Goal: Task Accomplishment & Management: Manage account settings

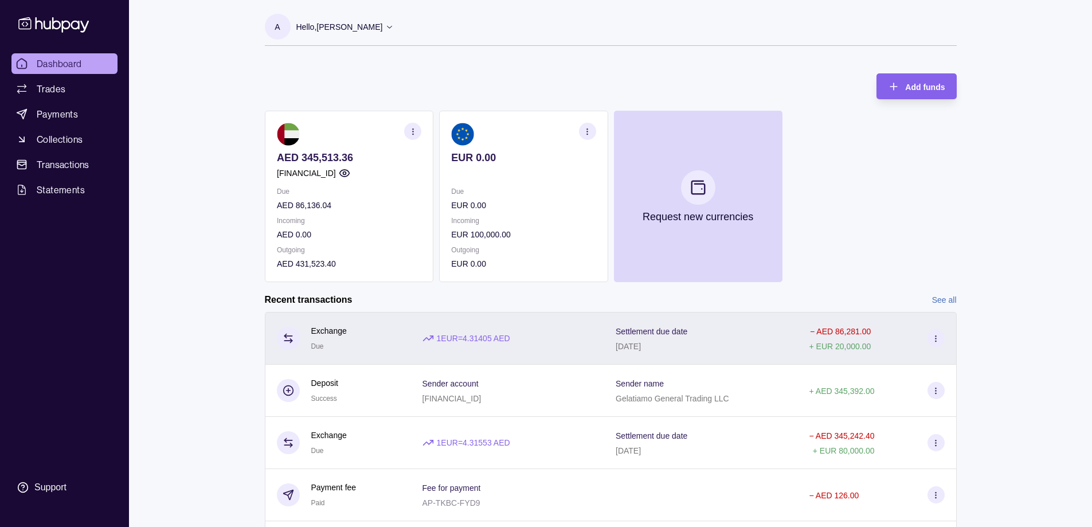
click at [676, 347] on div "[DATE]" at bounding box center [652, 346] width 72 height 14
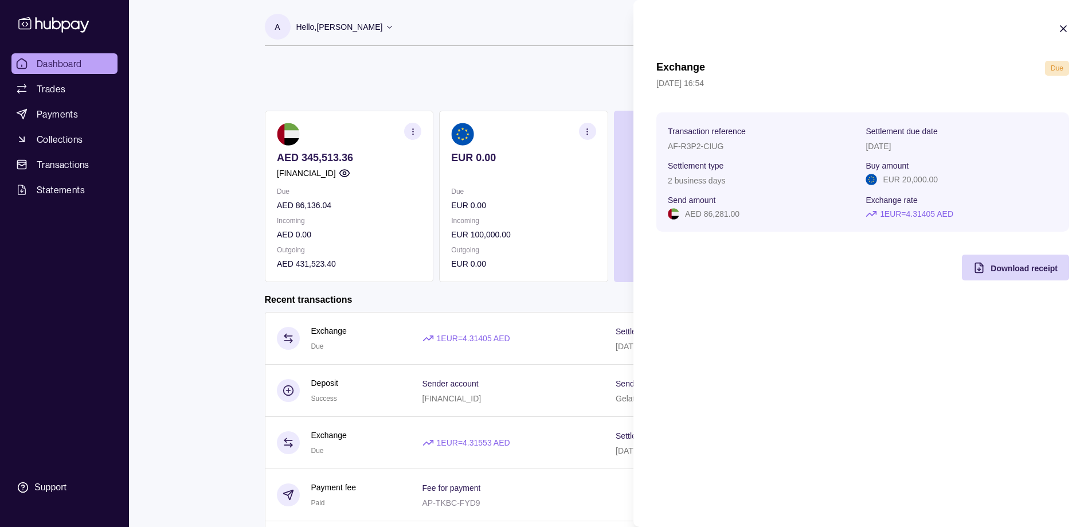
click at [1062, 38] on section "Exchange Due [DATE] 16:54 Transaction reference AF-R3P2-CIUG Settlement due dat…" at bounding box center [863, 151] width 459 height 303
click at [1060, 28] on icon "button" at bounding box center [1063, 28] width 11 height 11
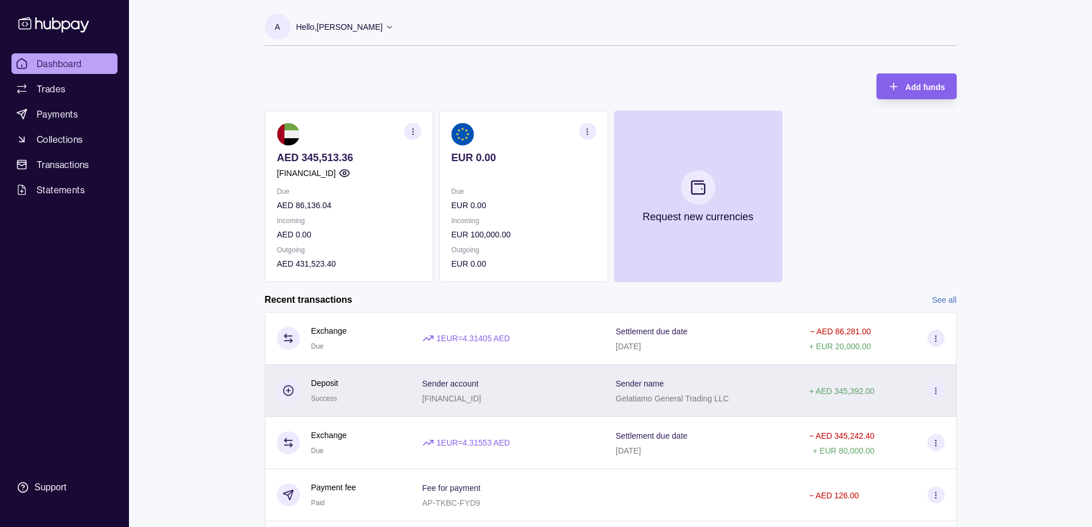
click at [714, 386] on section "Sender name" at bounding box center [673, 383] width 114 height 14
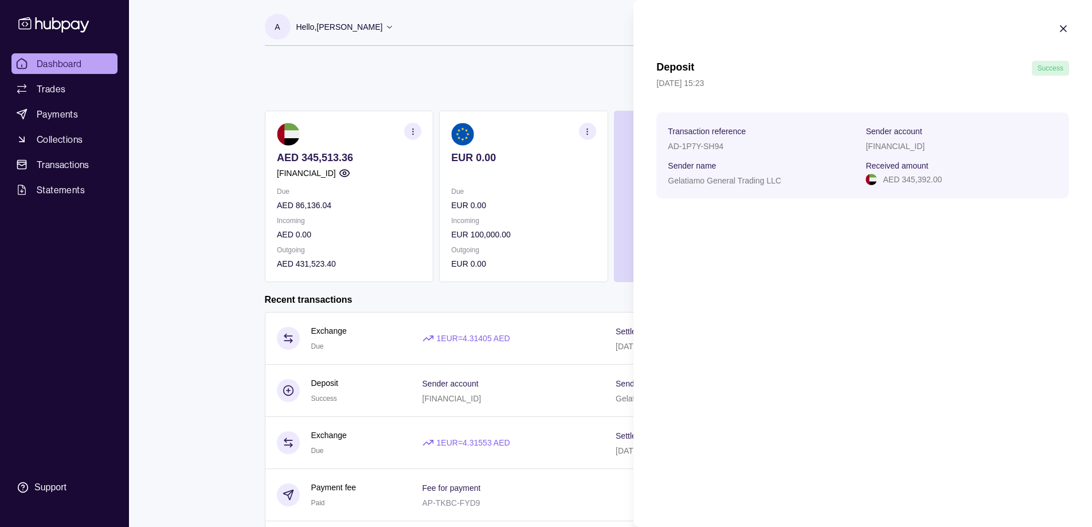
click at [1067, 33] on icon "button" at bounding box center [1063, 28] width 11 height 11
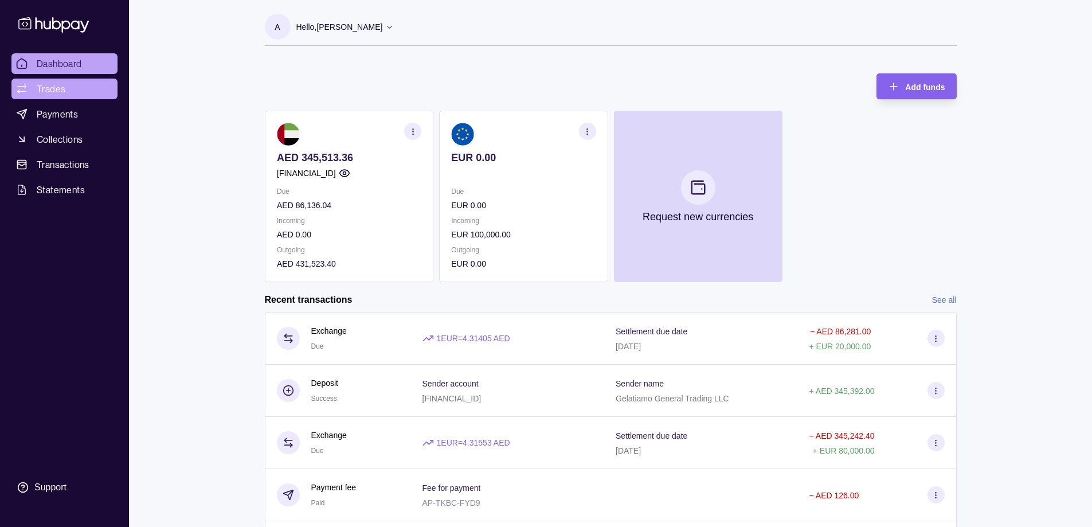
click at [51, 87] on span "Trades" at bounding box center [51, 89] width 29 height 14
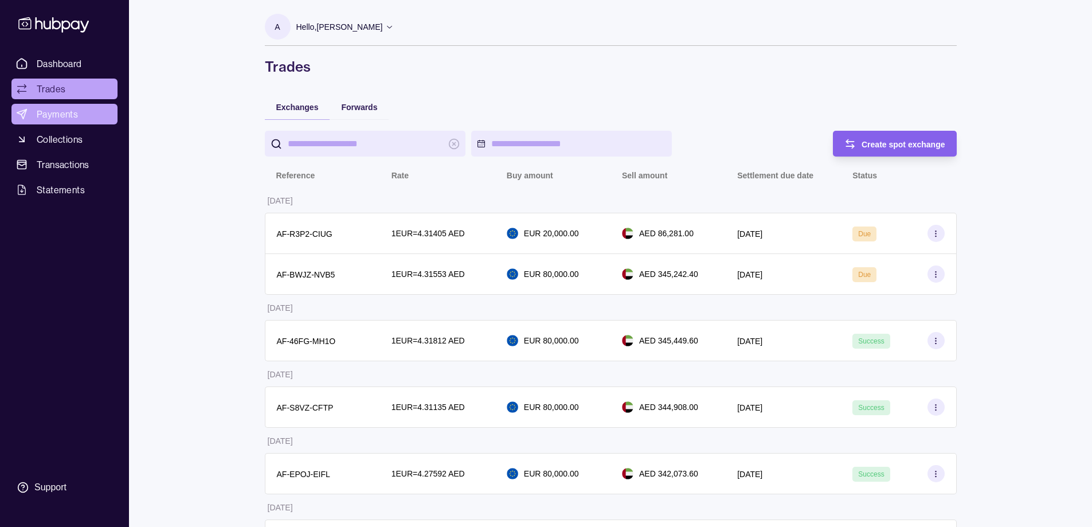
click at [61, 123] on link "Payments" at bounding box center [64, 114] width 106 height 21
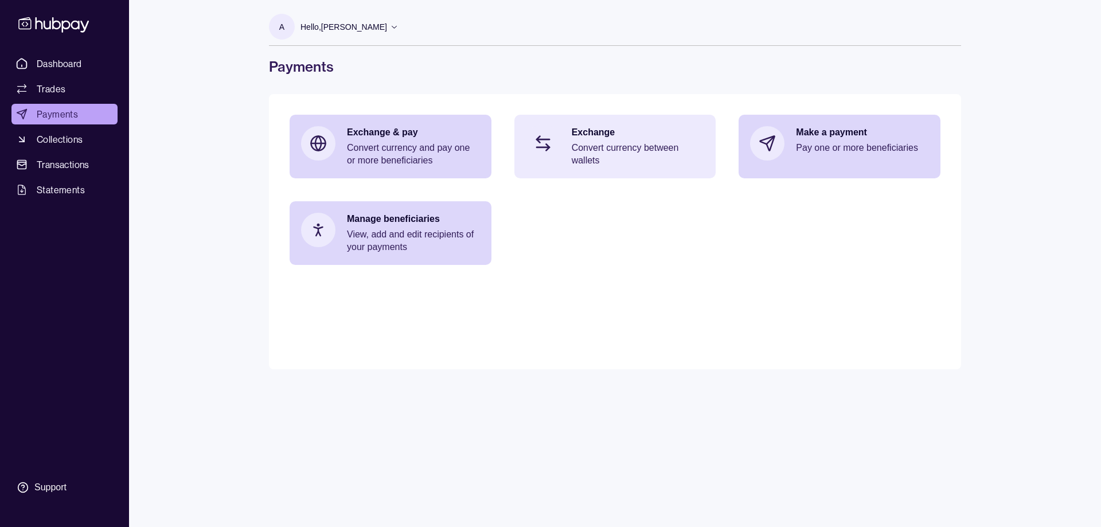
click at [564, 170] on div "Exchange Convert currency between wallets" at bounding box center [615, 147] width 202 height 64
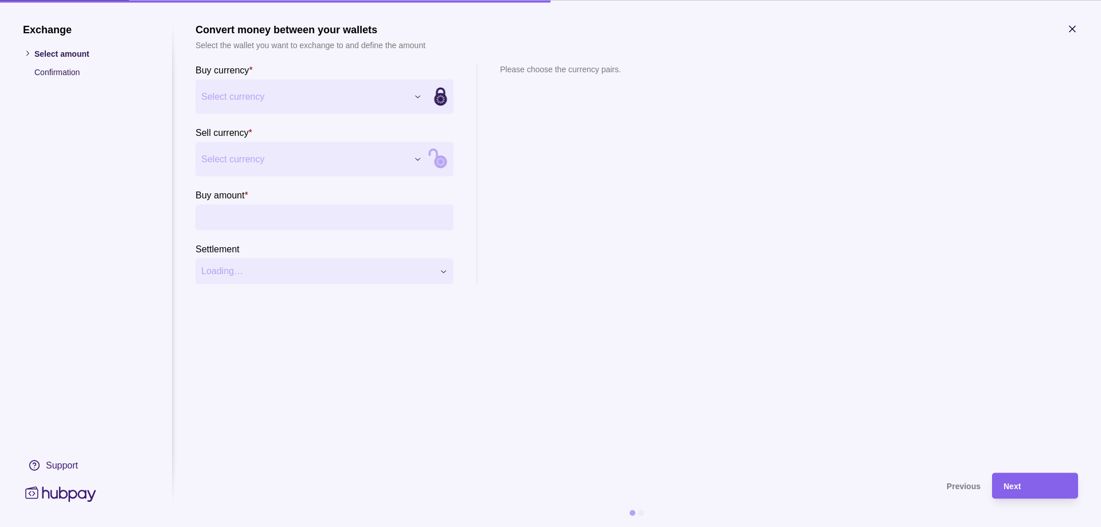
click at [327, 526] on div "Exchange Select amount Confirmation Support Convert money between your wallets …" at bounding box center [550, 527] width 1101 height 0
click at [284, 526] on div "Exchange Select amount Confirmation Support Convert money between your wallets …" at bounding box center [550, 527] width 1101 height 0
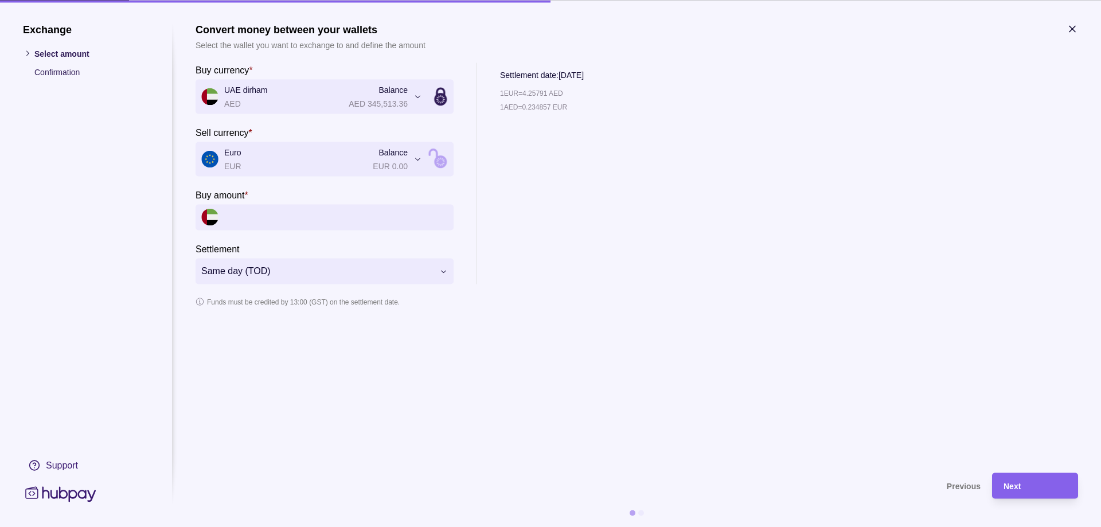
click at [323, 214] on input "Buy amount *" at bounding box center [336, 217] width 224 height 26
click at [314, 526] on div "**********" at bounding box center [550, 527] width 1101 height 0
click at [61, 30] on h1 "Exchange" at bounding box center [86, 29] width 126 height 13
click at [1075, 28] on icon "button" at bounding box center [1072, 28] width 11 height 11
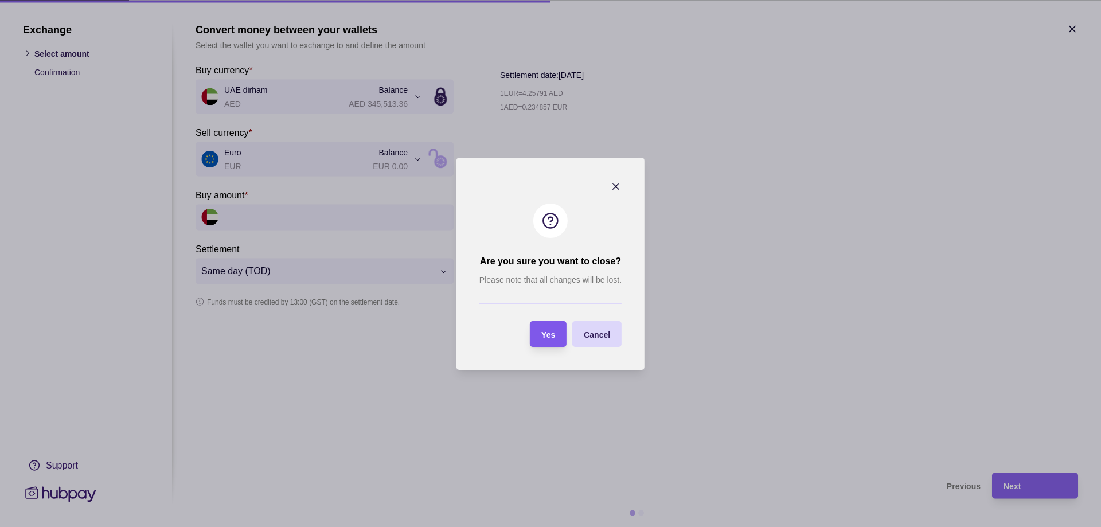
click at [556, 333] on section "Yes" at bounding box center [548, 334] width 37 height 26
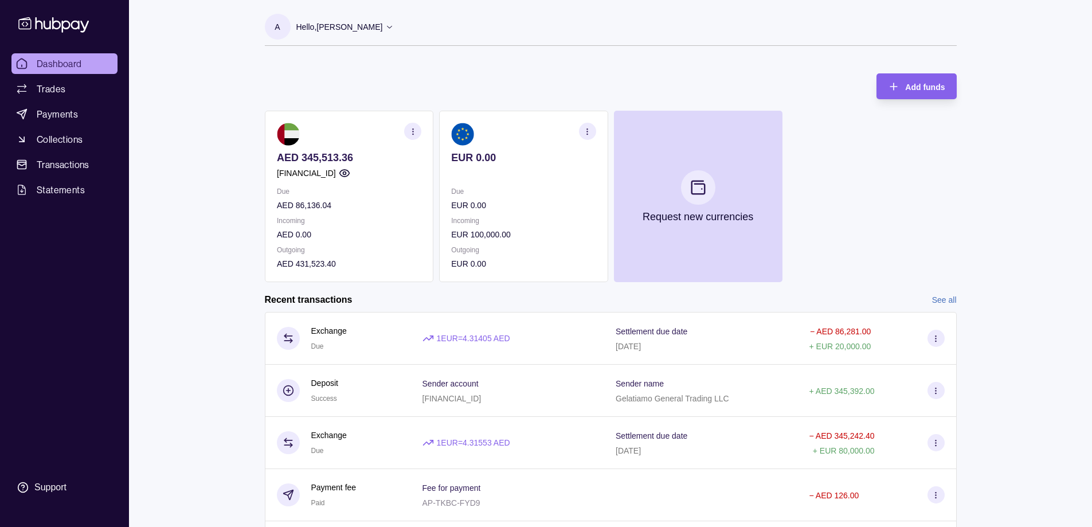
click at [415, 138] on section "button" at bounding box center [412, 131] width 17 height 17
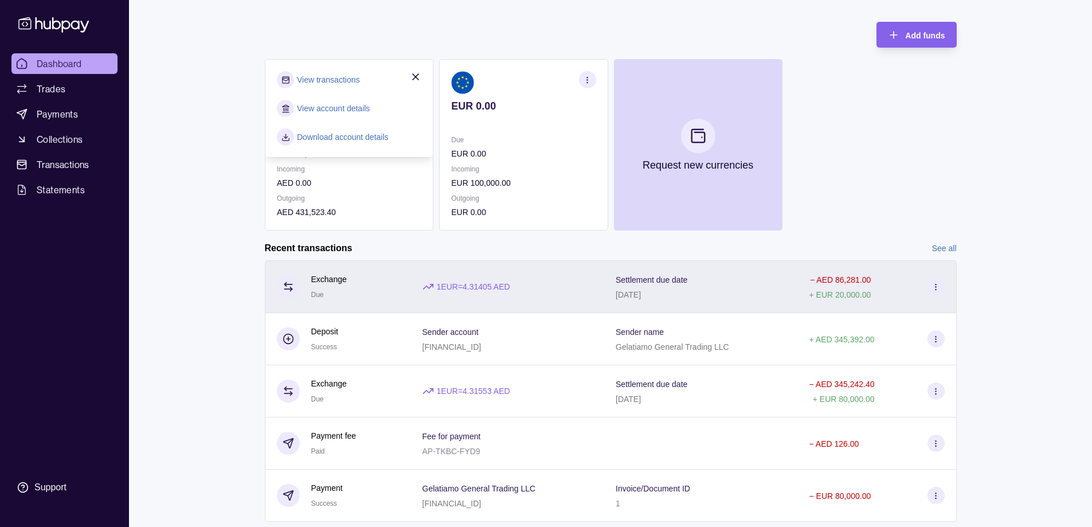
scroll to position [83, 0]
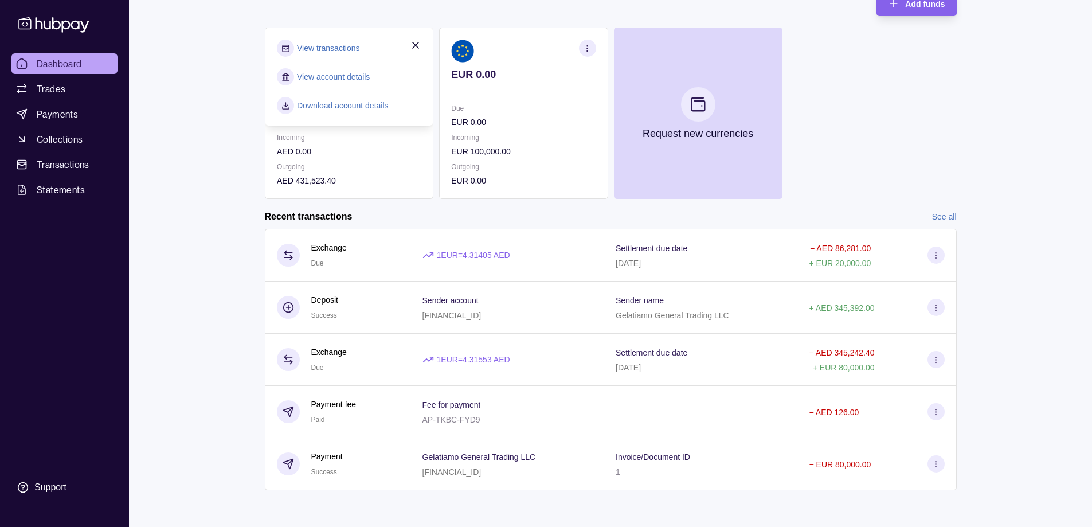
click at [947, 221] on link "See all" at bounding box center [944, 216] width 25 height 13
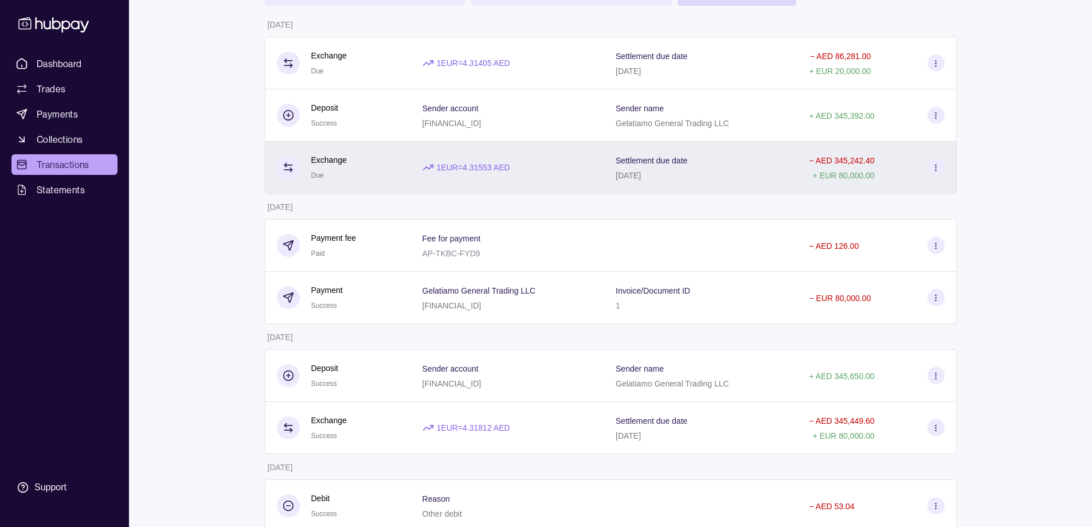
scroll to position [344, 0]
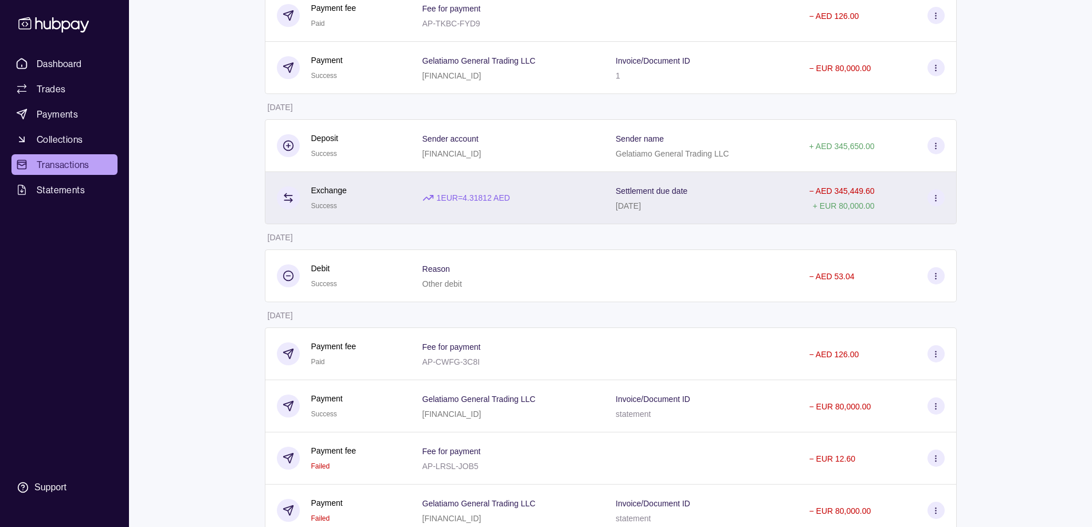
click at [625, 220] on div "Settlement due date [DATE]" at bounding box center [700, 198] width 193 height 52
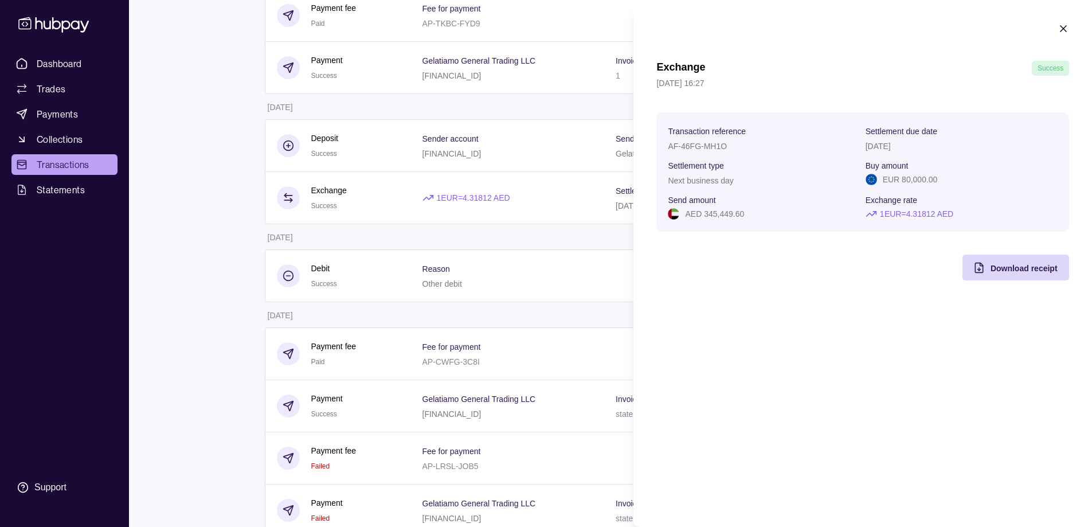
click at [557, 163] on html "Dashboard Trades Payments Collections Transactions Statements Support A Hello, …" at bounding box center [546, 394] width 1092 height 1476
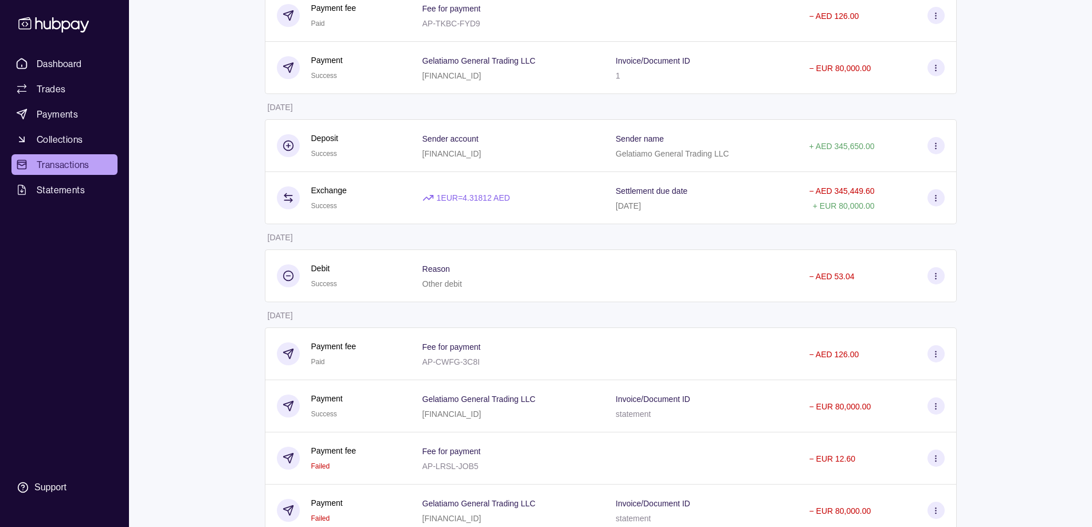
click at [557, 163] on div "Sender account [FINANCIAL_ID]" at bounding box center [507, 145] width 193 height 53
click at [539, 296] on html "Dashboard Trades Payments Collections Transactions Statements Support A Hello, …" at bounding box center [546, 394] width 1092 height 1476
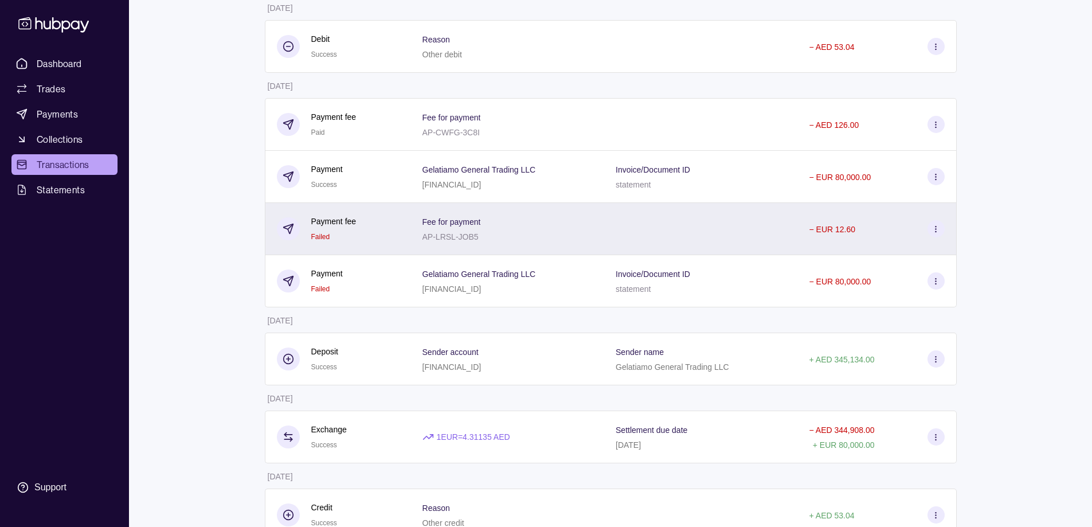
scroll to position [631, 0]
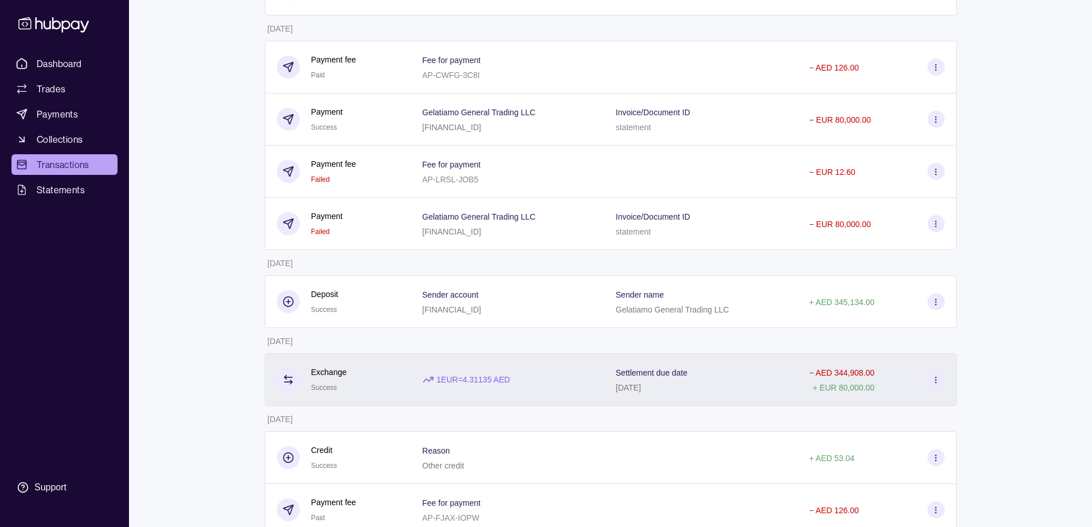
click at [545, 368] on div "1 EUR = 4.31135 AED" at bounding box center [507, 379] width 193 height 53
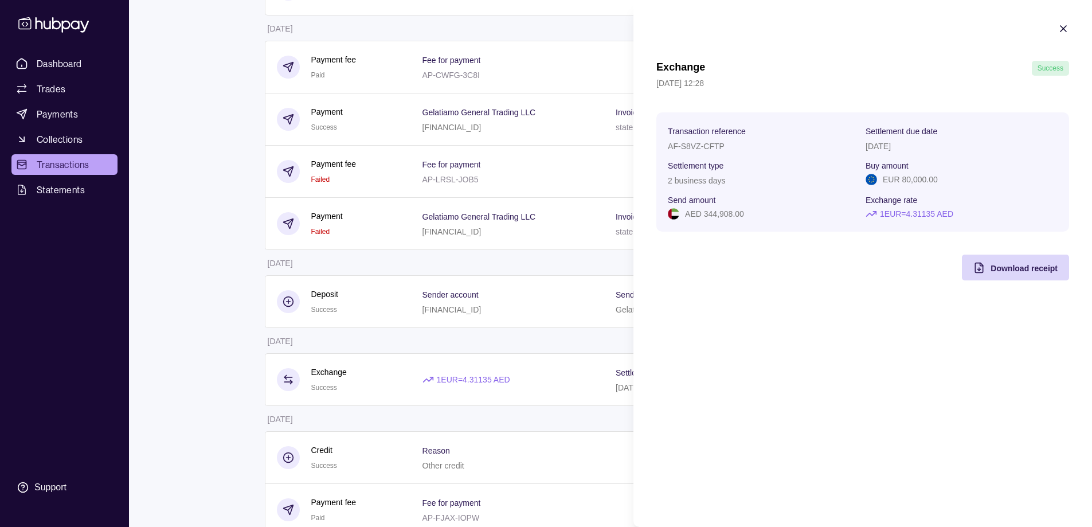
click at [545, 303] on html "Dashboard Trades Payments Collections Transactions Statements Support A Hello, …" at bounding box center [546, 107] width 1092 height 1476
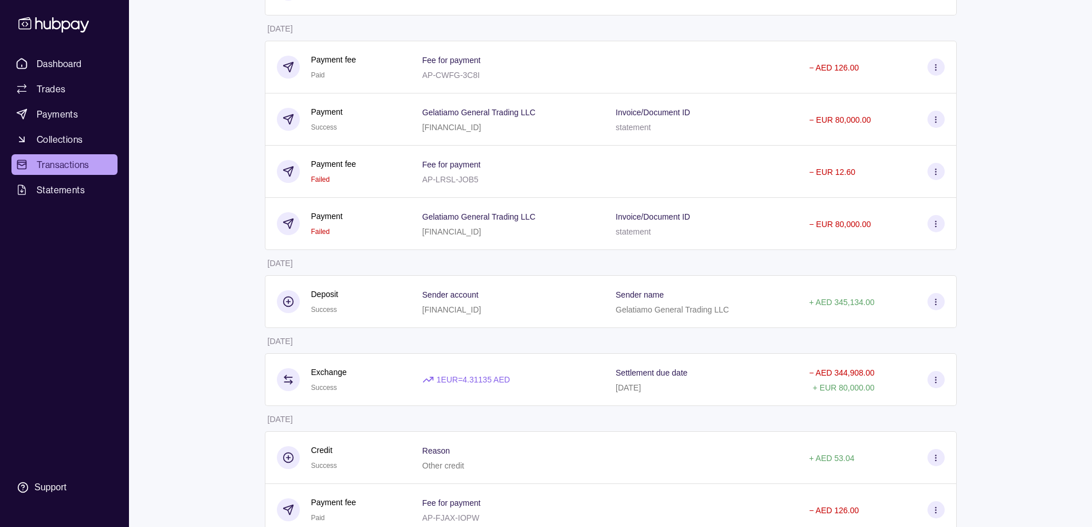
click at [545, 303] on div "Sender account [FINANCIAL_ID]" at bounding box center [508, 301] width 170 height 29
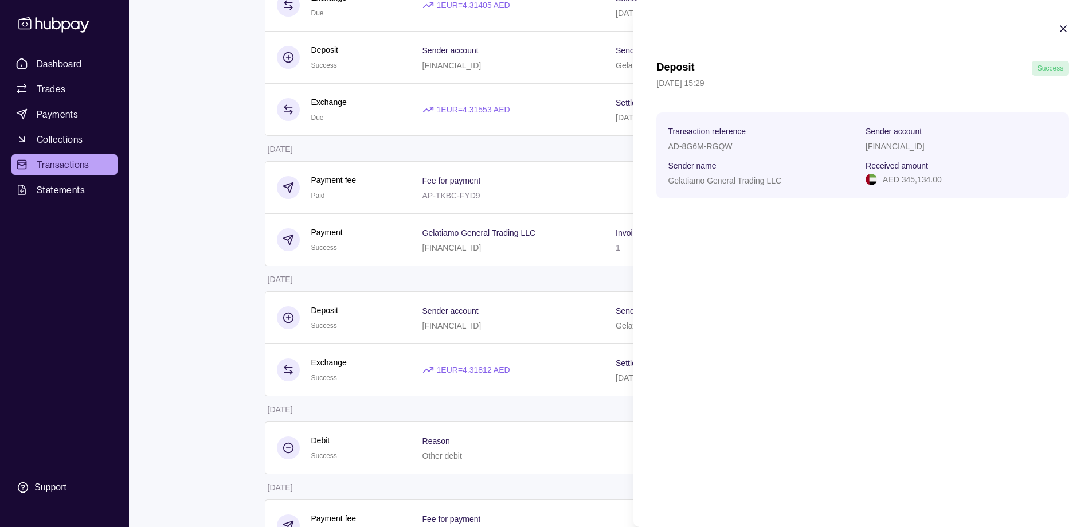
scroll to position [0, 0]
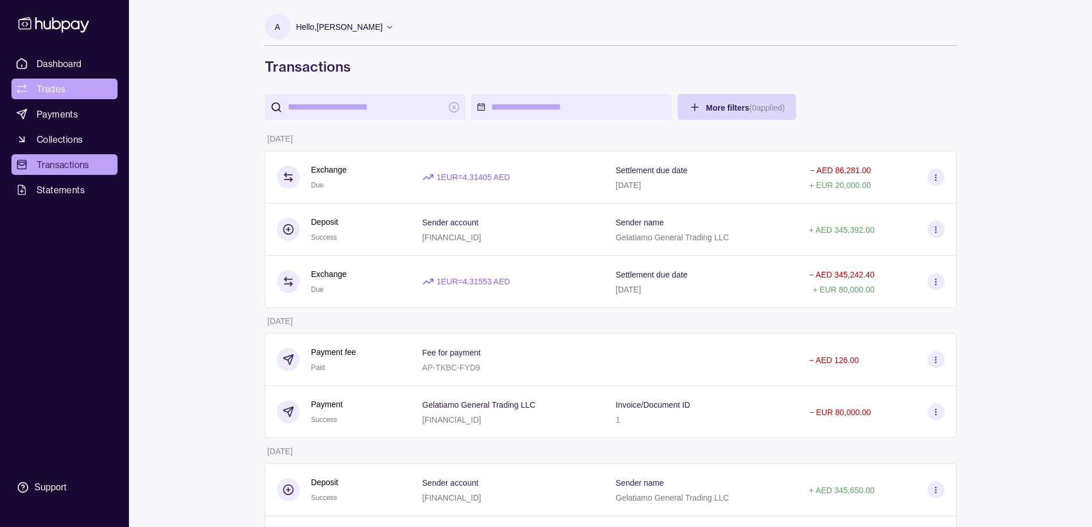
click at [42, 95] on span "Trades" at bounding box center [51, 89] width 29 height 14
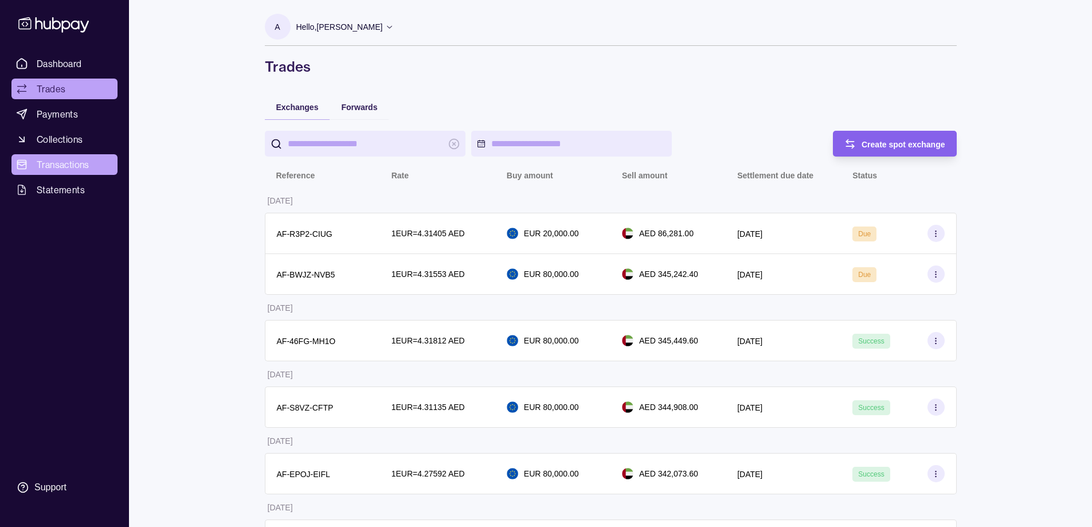
click at [65, 163] on span "Transactions" at bounding box center [63, 165] width 53 height 14
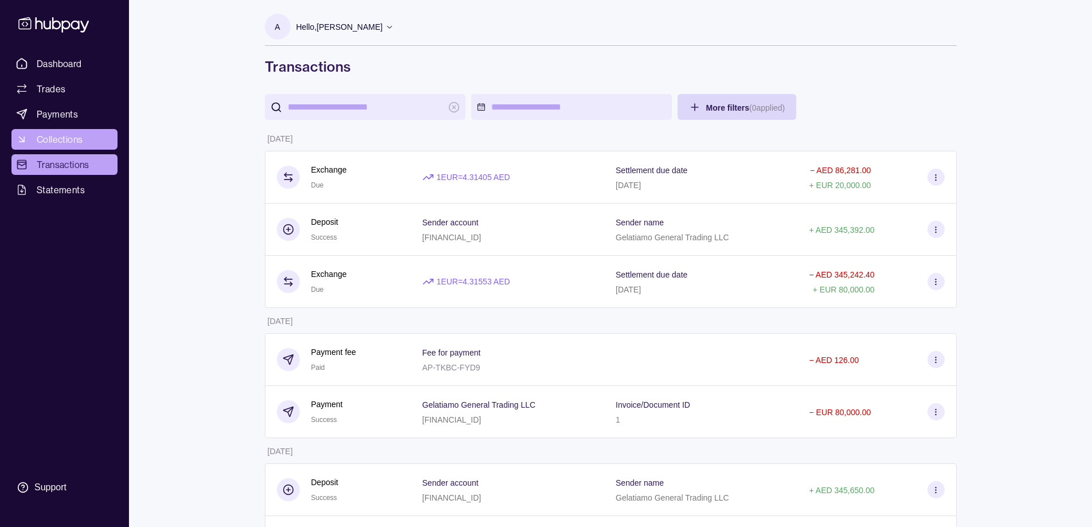
click at [69, 139] on span "Collections" at bounding box center [60, 139] width 46 height 14
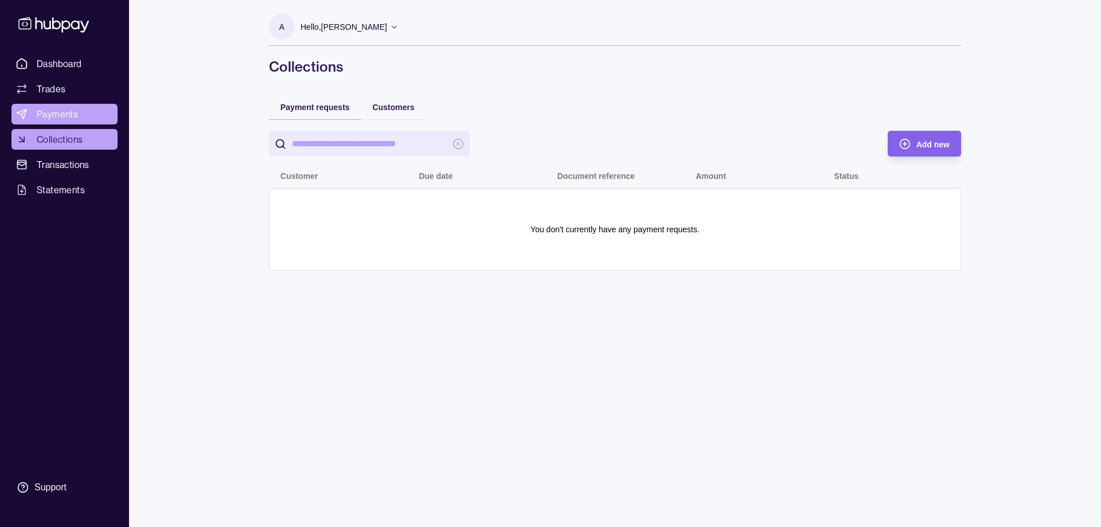
click at [72, 120] on span "Payments" at bounding box center [57, 114] width 41 height 14
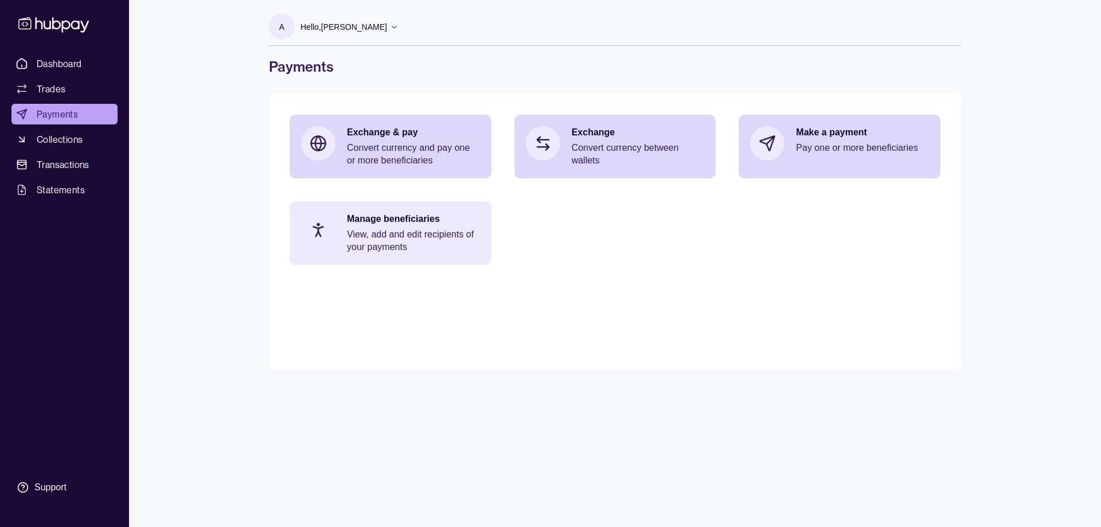
click at [407, 222] on p "Manage beneficiaries" at bounding box center [413, 219] width 133 height 13
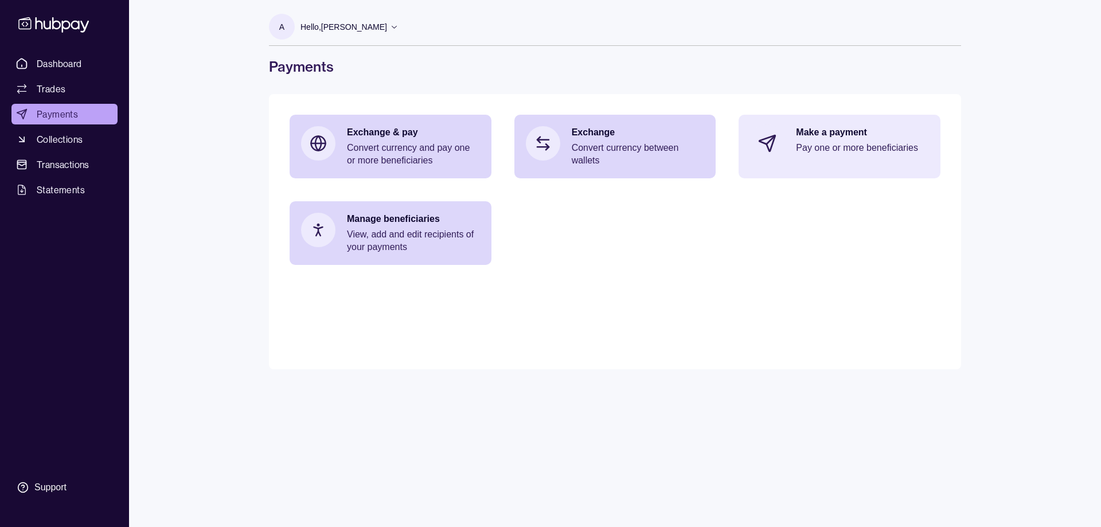
click at [784, 151] on section at bounding box center [767, 143] width 38 height 38
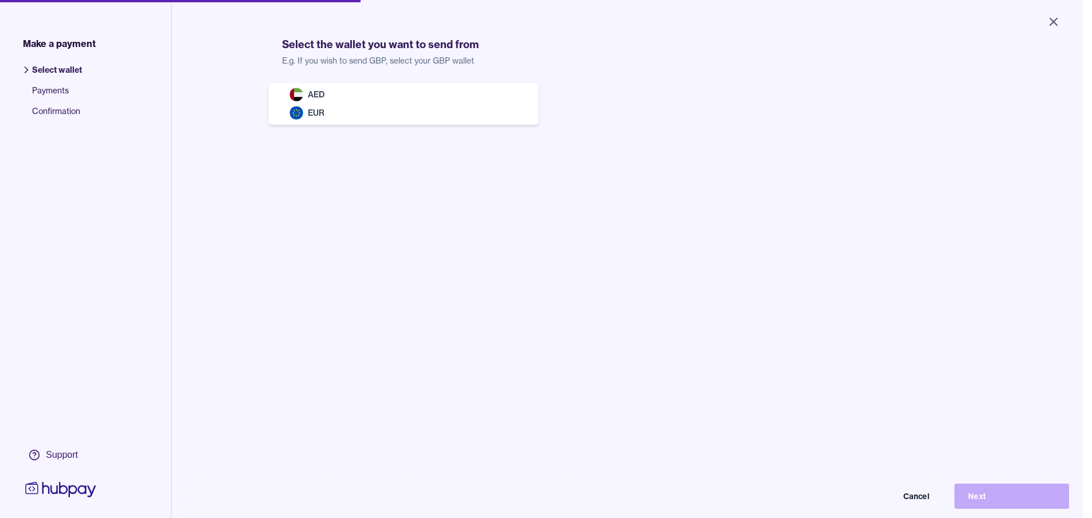
click at [335, 96] on body "Close Make a payment Select wallet Payments Confirmation Support Select the wal…" at bounding box center [542, 259] width 1084 height 518
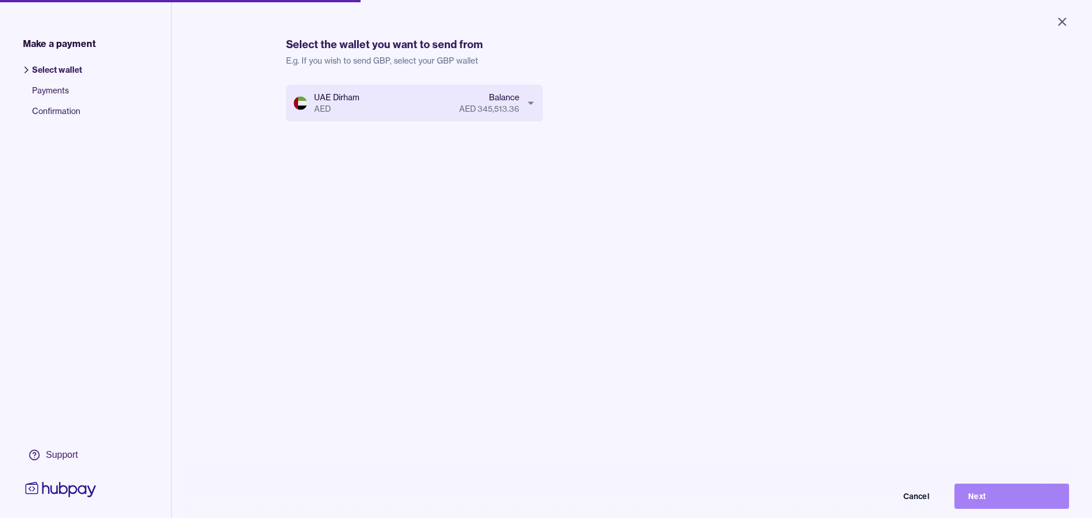
click at [1004, 502] on button "Next" at bounding box center [1012, 496] width 115 height 25
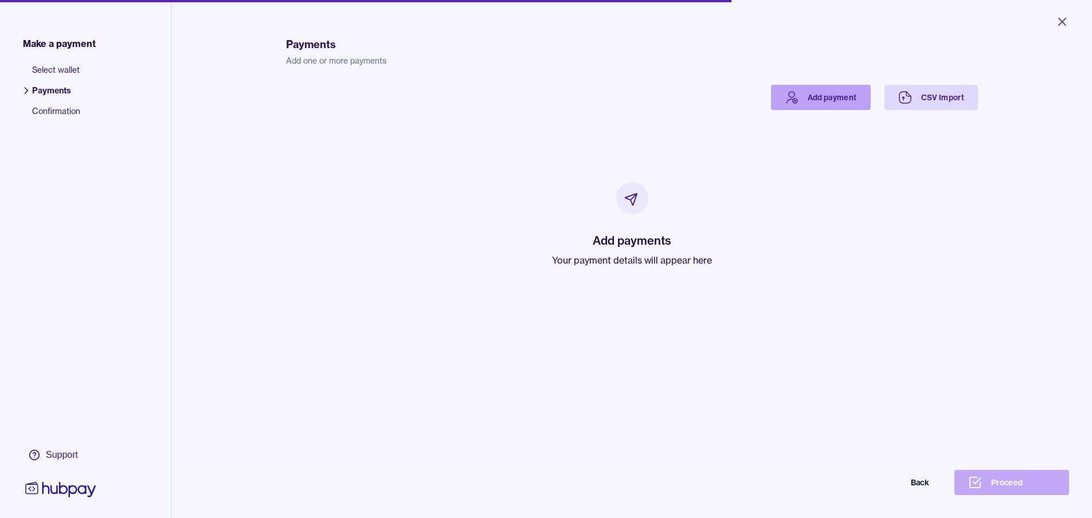
click at [832, 90] on link "Add payment" at bounding box center [821, 97] width 100 height 25
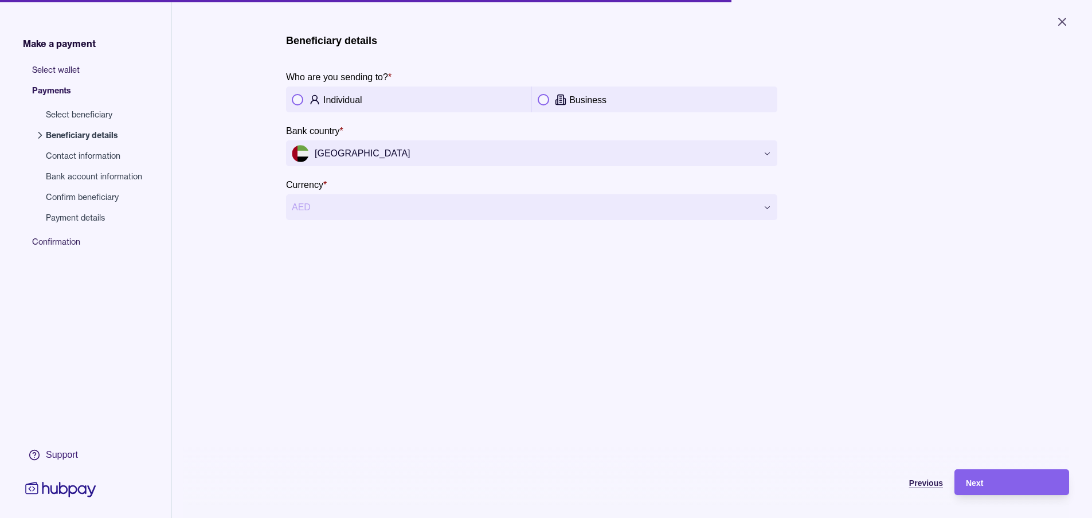
click at [929, 488] on span "Previous" at bounding box center [926, 483] width 34 height 9
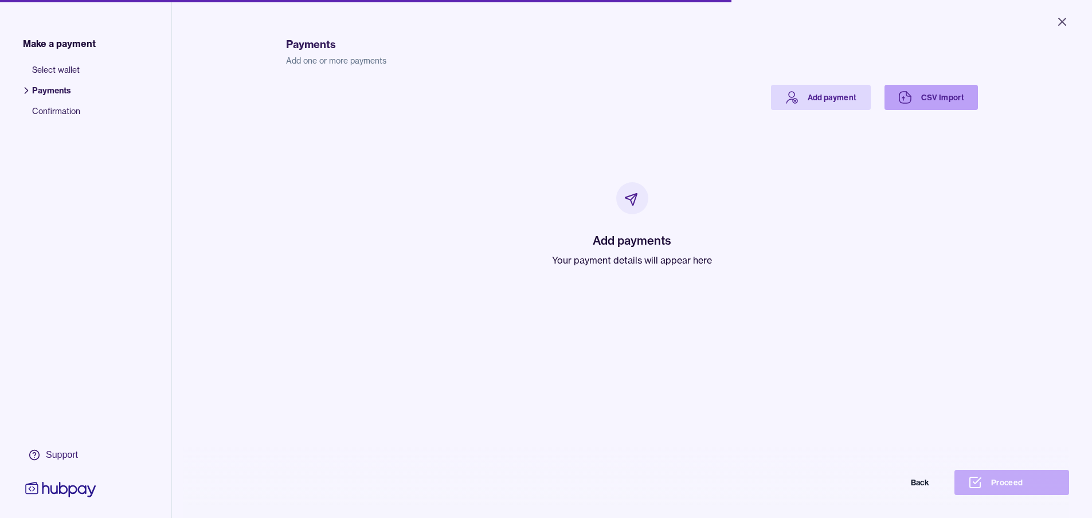
click at [904, 106] on link "CSV Import" at bounding box center [932, 97] width 94 height 25
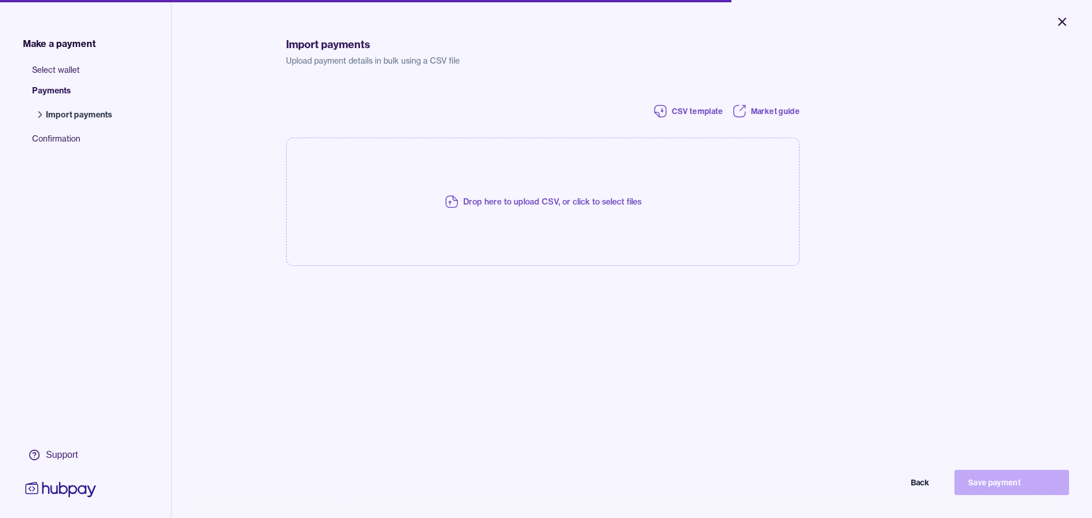
click at [1060, 24] on icon "Close" at bounding box center [1062, 21] width 7 height 7
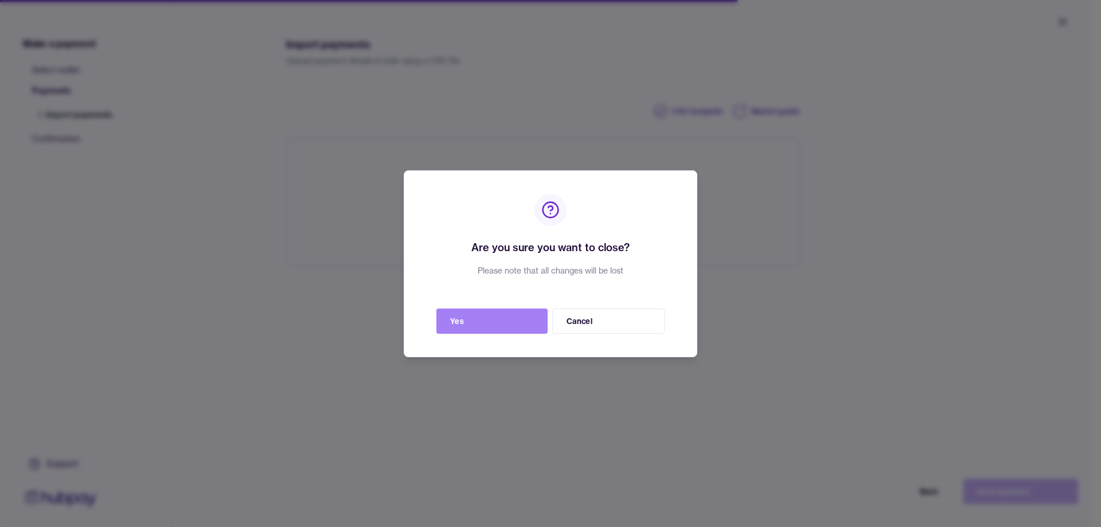
click at [526, 318] on button "Yes" at bounding box center [491, 321] width 111 height 25
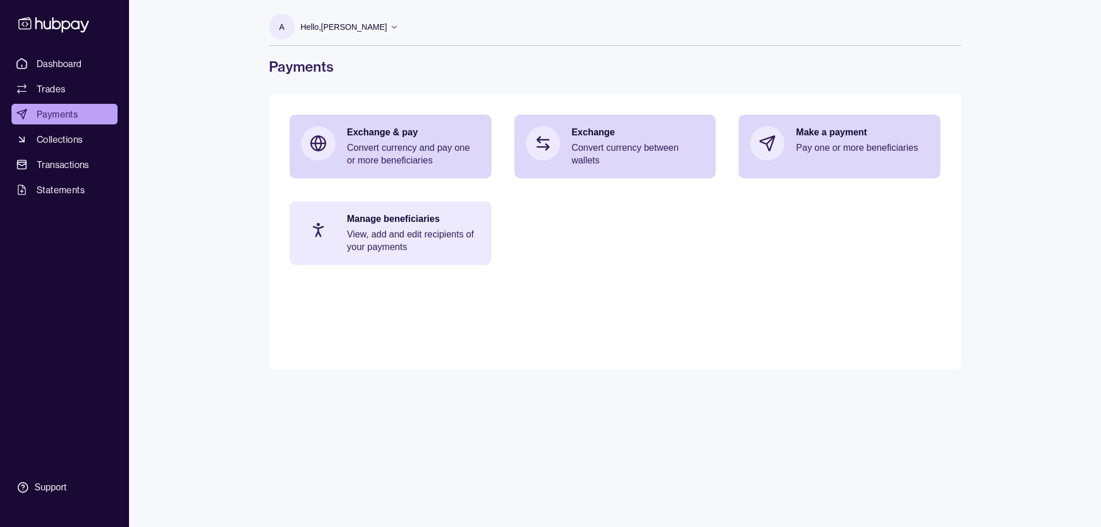
click at [431, 217] on p "Manage beneficiaries" at bounding box center [413, 219] width 133 height 13
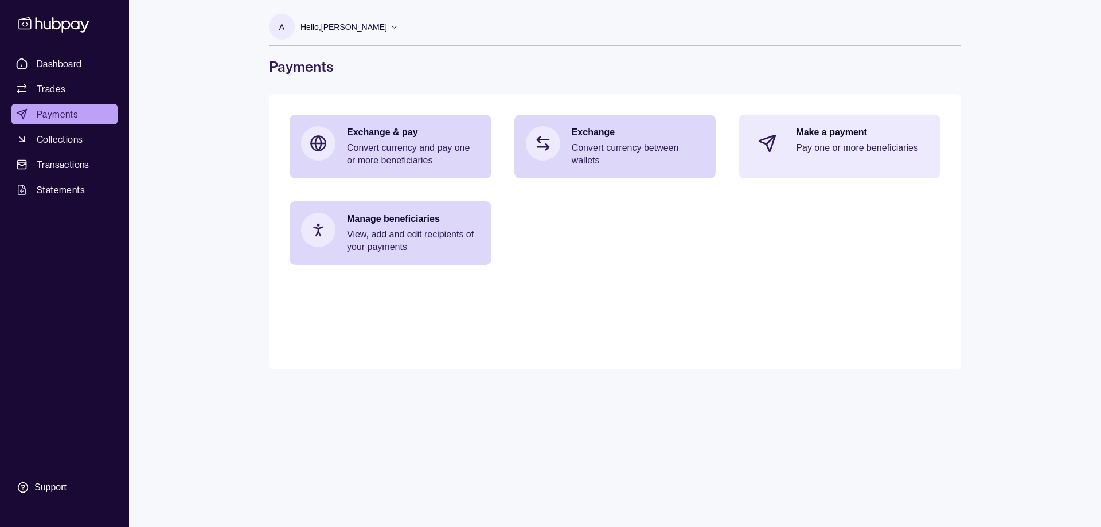
click at [792, 136] on div "Make a payment Pay one or more beneficiaries" at bounding box center [840, 143] width 202 height 57
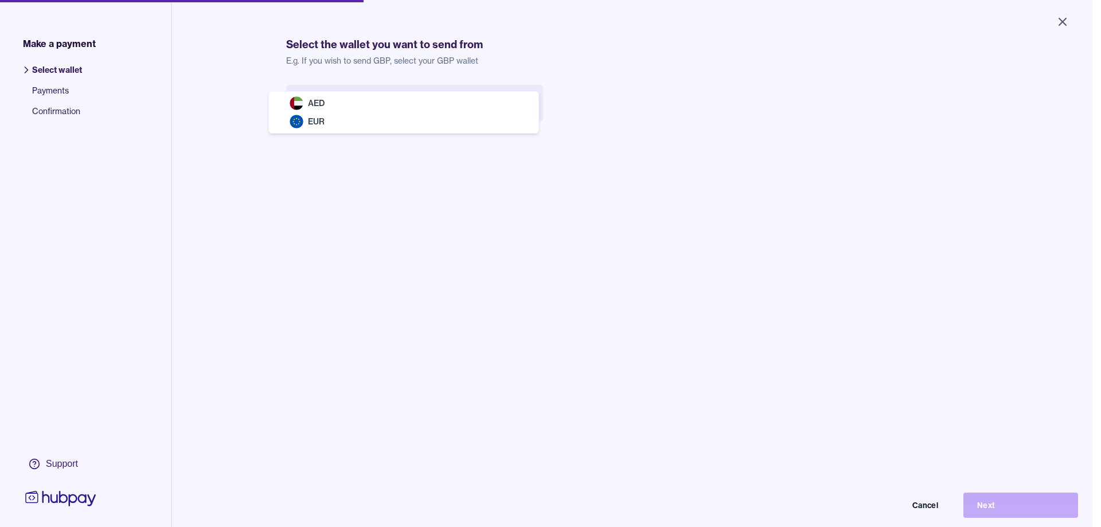
click at [355, 104] on body "Close Make a payment Select wallet Payments Confirmation Support Select the wal…" at bounding box center [546, 263] width 1092 height 527
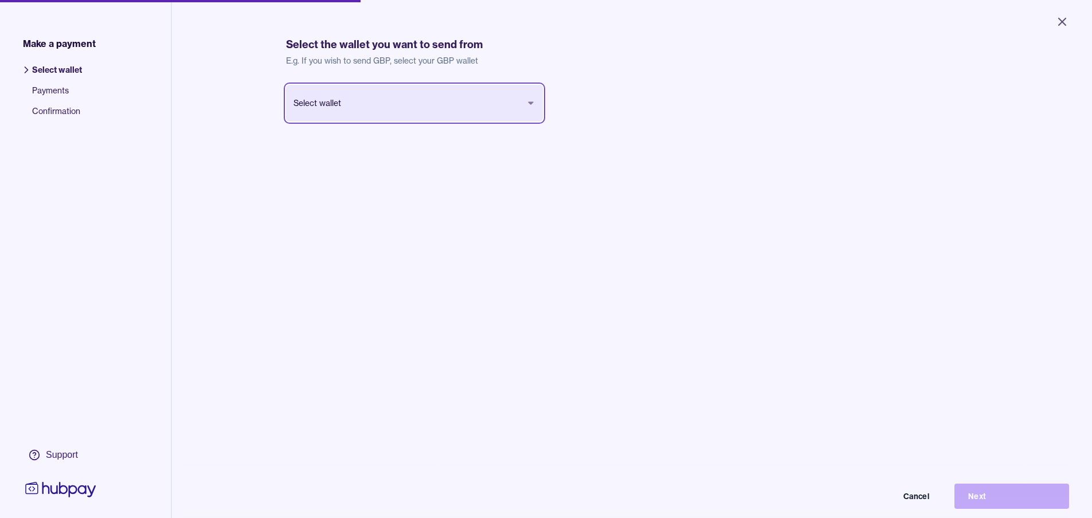
click at [360, 139] on html "Close Make a payment Select wallet Payments Confirmation Support Select the wal…" at bounding box center [546, 259] width 1092 height 518
click at [358, 128] on div "Select wallet Cancel Next" at bounding box center [414, 121] width 257 height 73
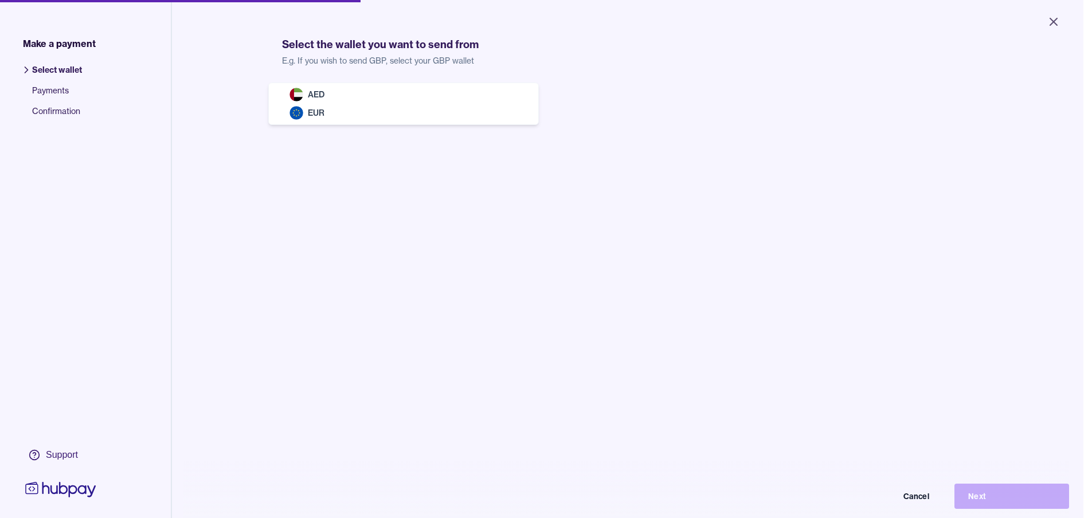
click at [358, 104] on body "Close Make a payment Select wallet Payments Confirmation Support Select the wal…" at bounding box center [542, 259] width 1084 height 518
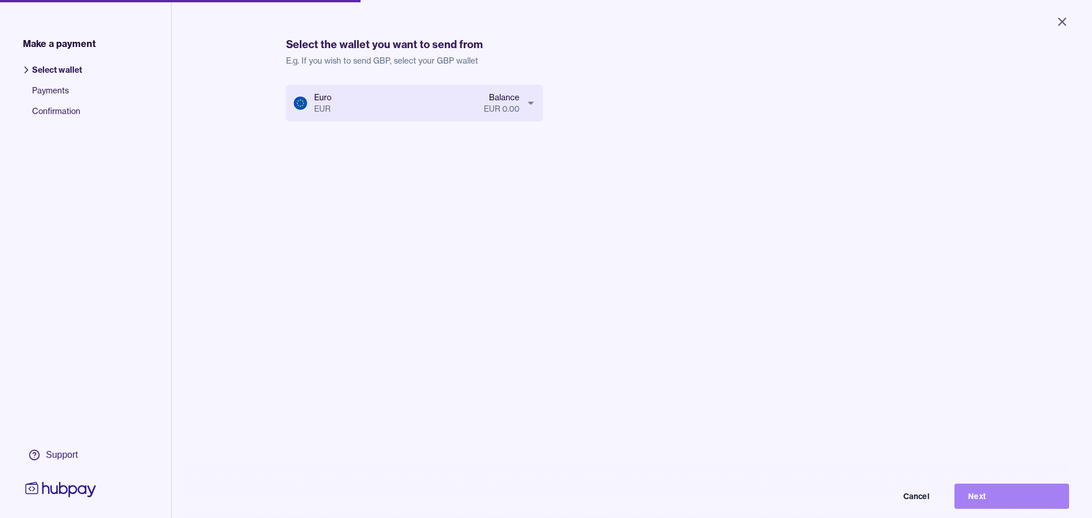
click at [1006, 498] on button "Next" at bounding box center [1012, 496] width 115 height 25
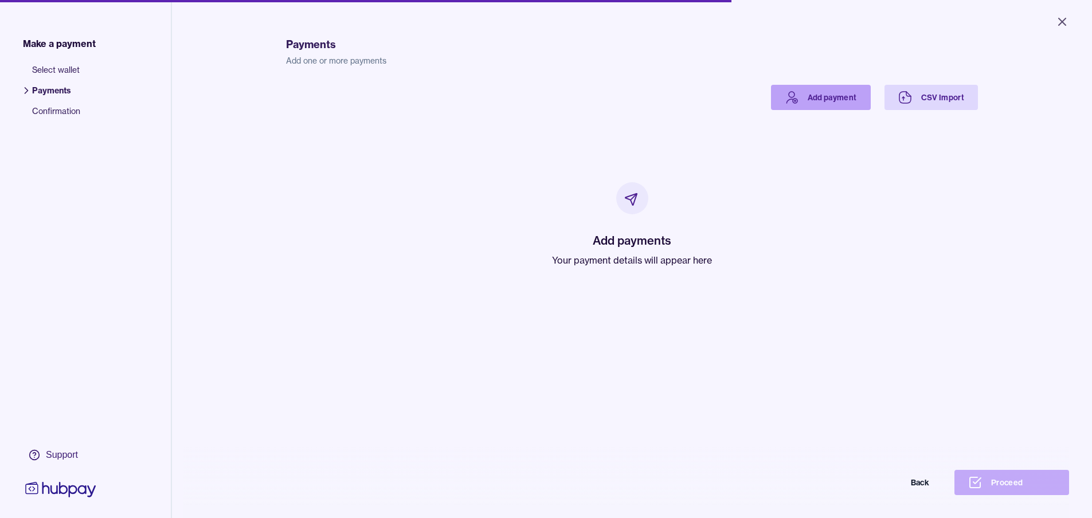
click at [854, 92] on link "Add payment" at bounding box center [821, 97] width 100 height 25
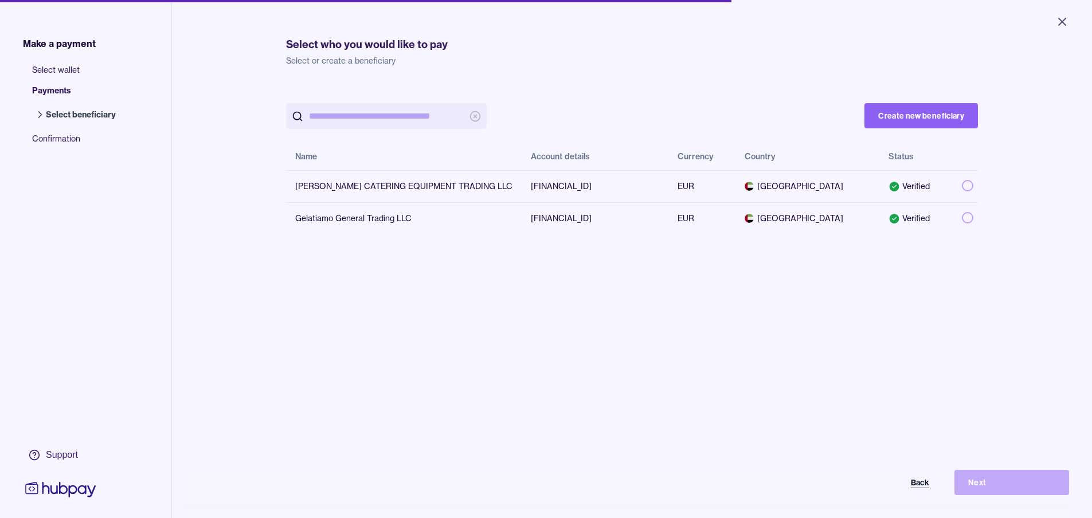
click at [925, 494] on button "Back" at bounding box center [886, 482] width 115 height 25
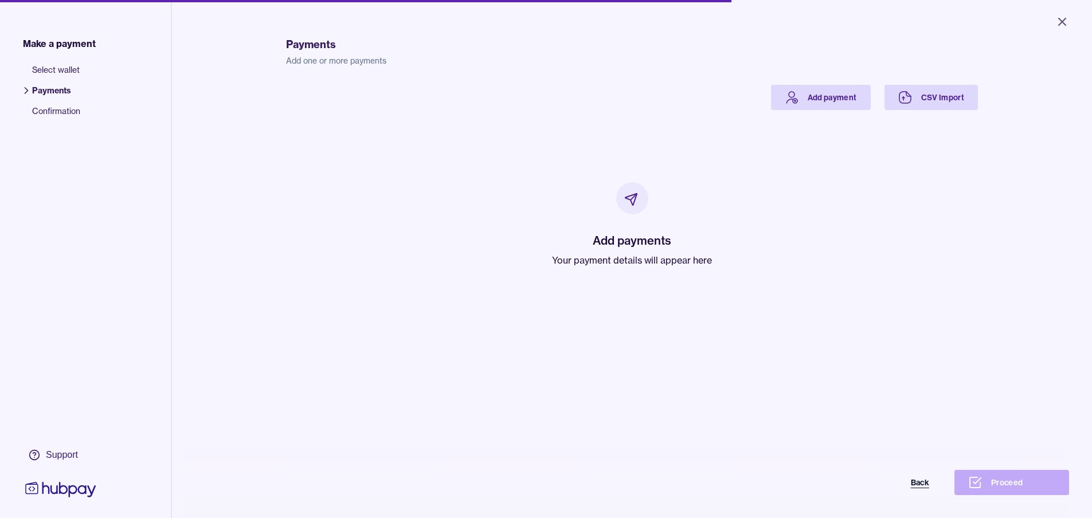
click at [933, 492] on button "Back" at bounding box center [886, 482] width 115 height 25
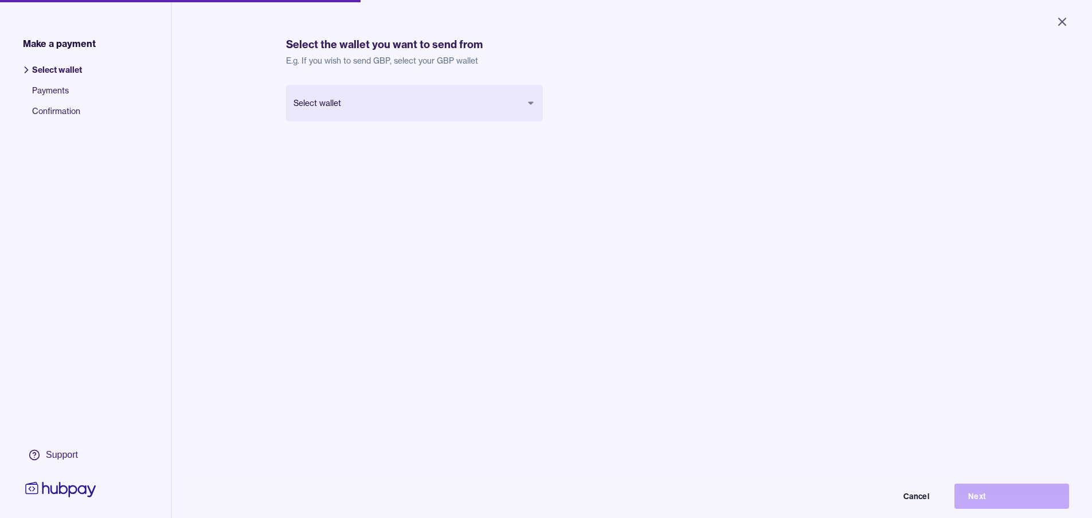
click at [350, 106] on body "Close Make a payment Select wallet Payments Confirmation Support Select the wal…" at bounding box center [546, 259] width 1092 height 518
click at [920, 499] on button "Cancel" at bounding box center [886, 496] width 115 height 25
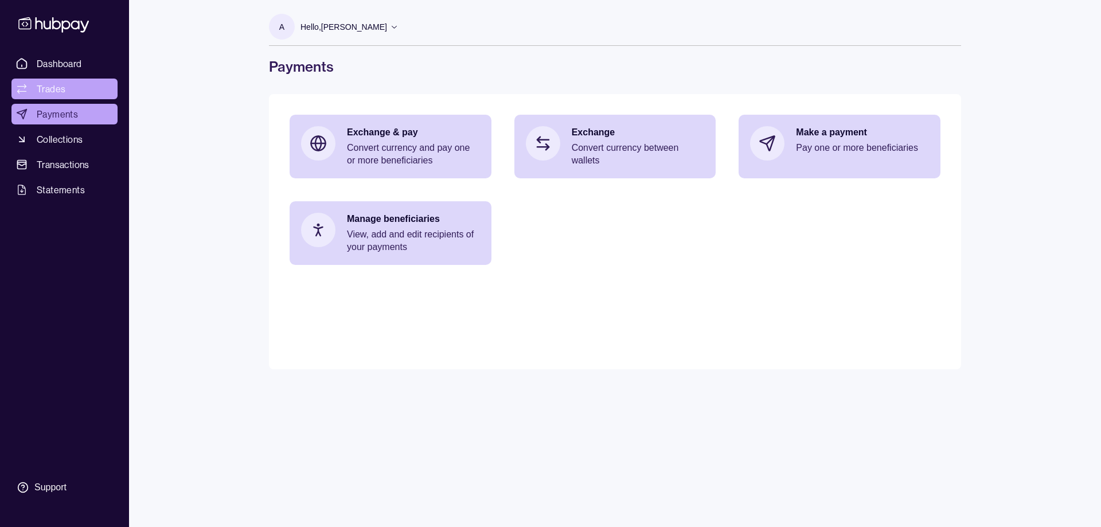
click at [39, 83] on span "Trades" at bounding box center [51, 89] width 29 height 14
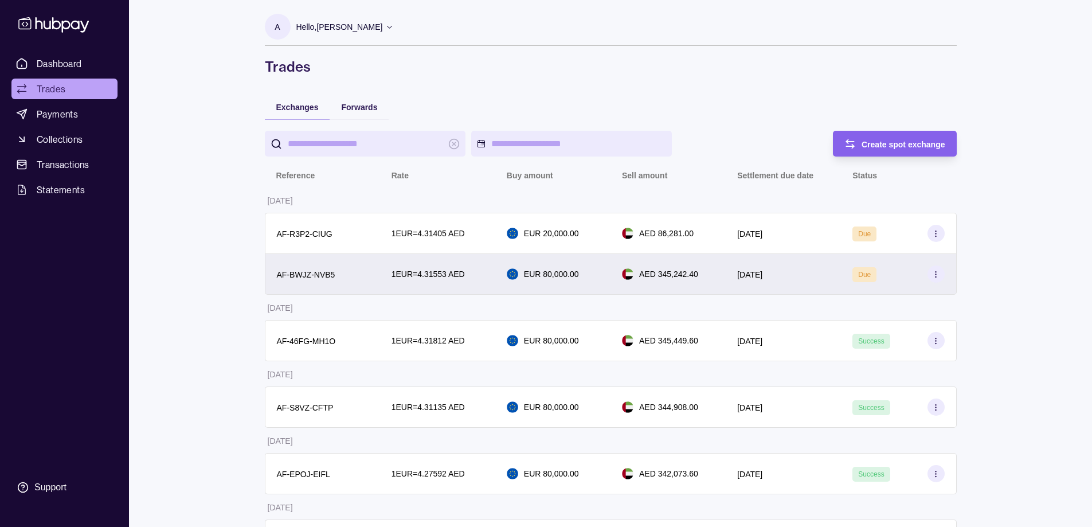
click at [936, 281] on section at bounding box center [936, 274] width 17 height 17
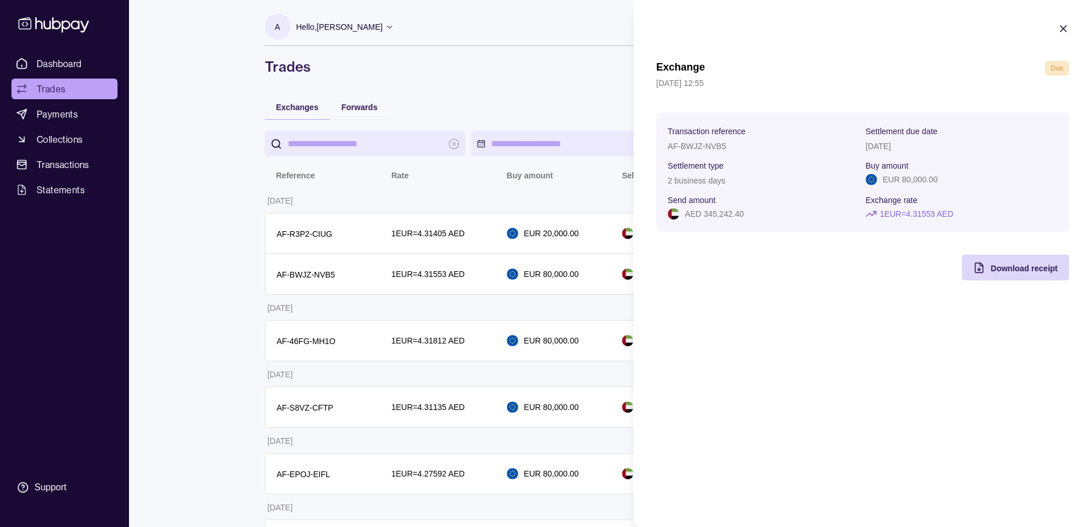
click at [1067, 28] on icon "button" at bounding box center [1063, 28] width 11 height 11
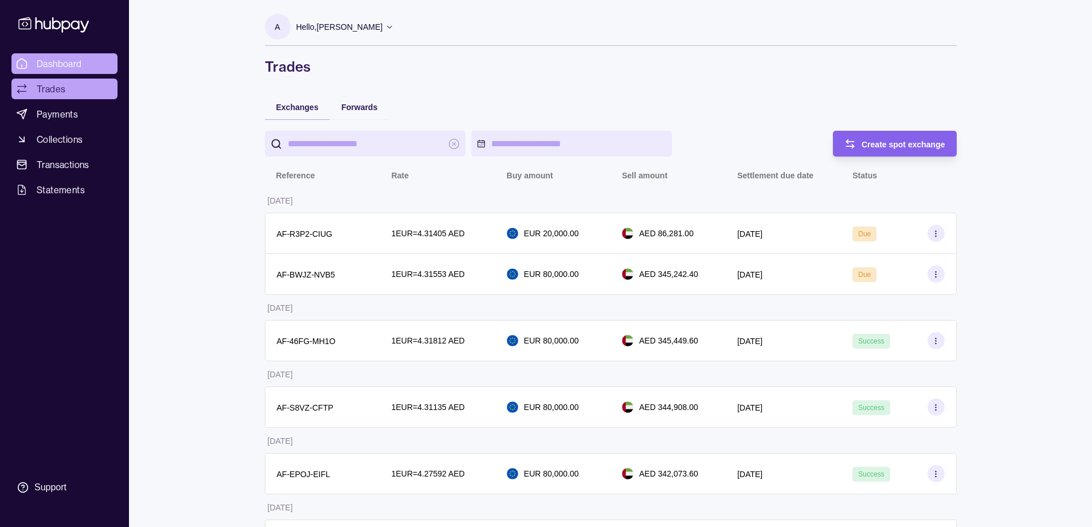
click at [48, 58] on span "Dashboard" at bounding box center [59, 64] width 45 height 14
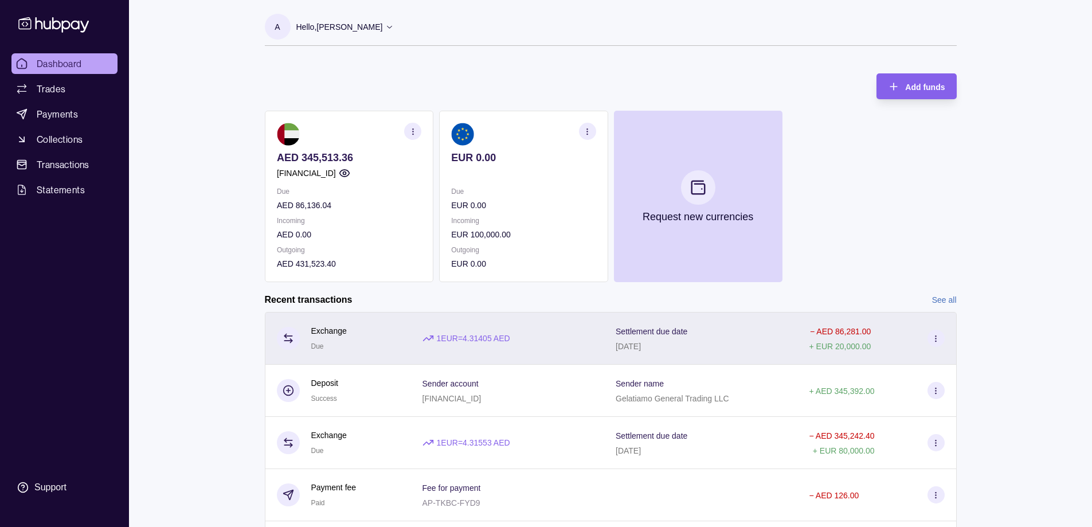
click at [806, 353] on div "− AED 86,281.00 + EUR 20,000.00" at bounding box center [877, 338] width 159 height 53
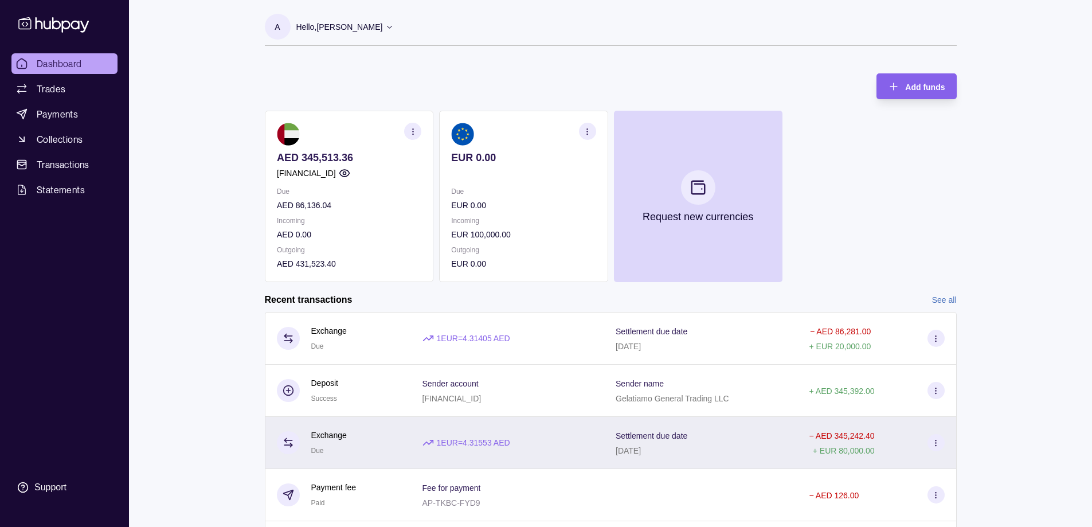
click at [572, 426] on html "Dashboard Trades Payments Collections Transactions Statements Support A Hello, …" at bounding box center [546, 305] width 1092 height 610
click at [572, 426] on div "1 EUR = 4.31553 AED" at bounding box center [507, 443] width 193 height 52
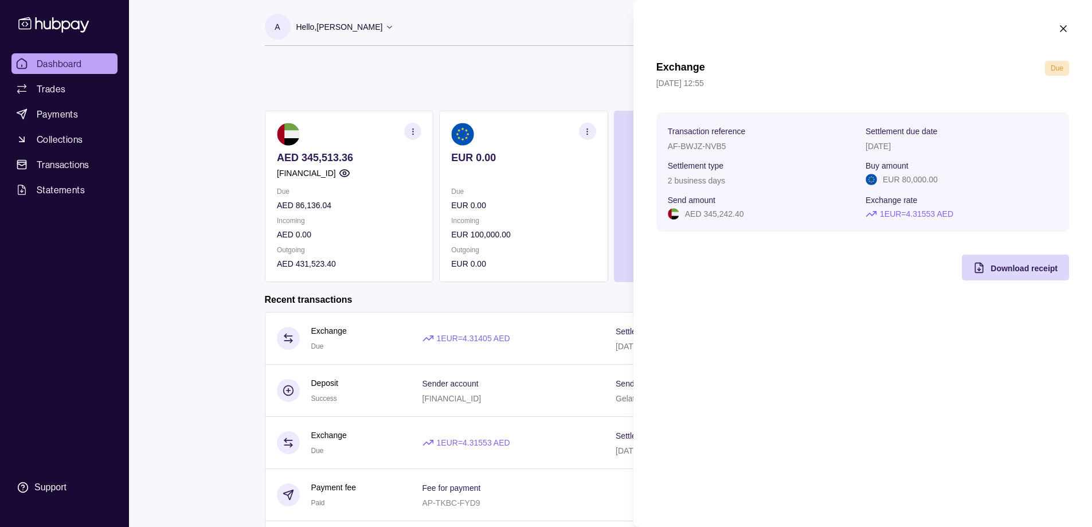
click at [555, 399] on html "Dashboard Trades Payments Collections Transactions Statements Support A Hello, …" at bounding box center [546, 305] width 1092 height 610
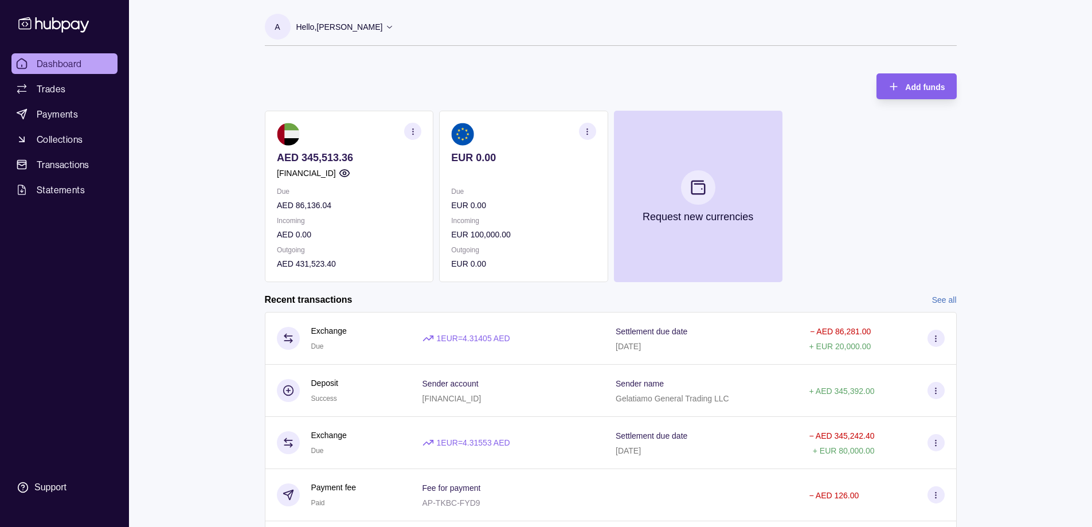
click at [555, 399] on div "Sender account [FINANCIAL_ID]" at bounding box center [508, 390] width 170 height 29
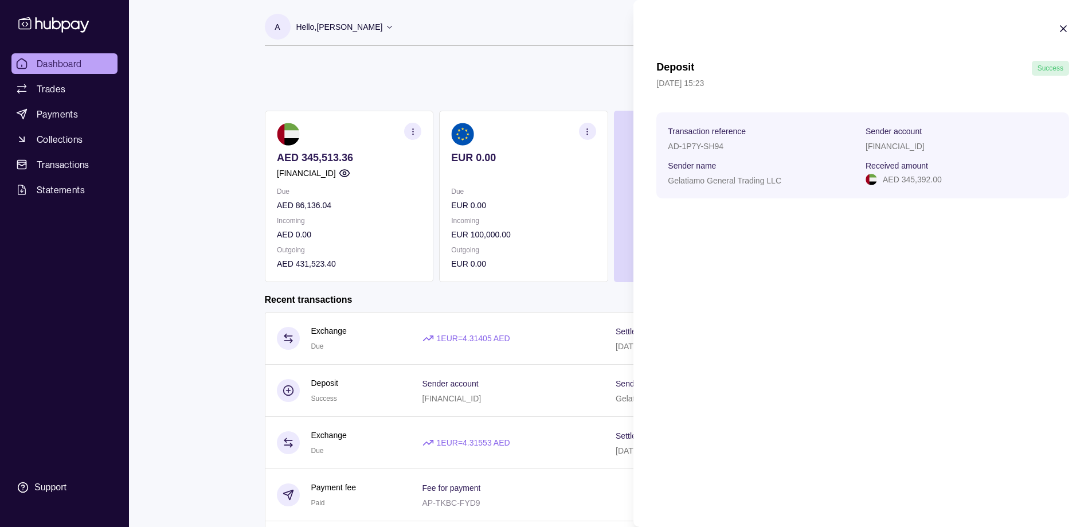
click at [1057, 26] on section "Deposit Success [DATE] 15:23 Transaction reference AD-1P7Y-SH94 Sender account …" at bounding box center [863, 110] width 459 height 221
click at [254, 388] on html "Dashboard Trades Payments Collections Transactions Statements Support A Hello, …" at bounding box center [546, 305] width 1092 height 610
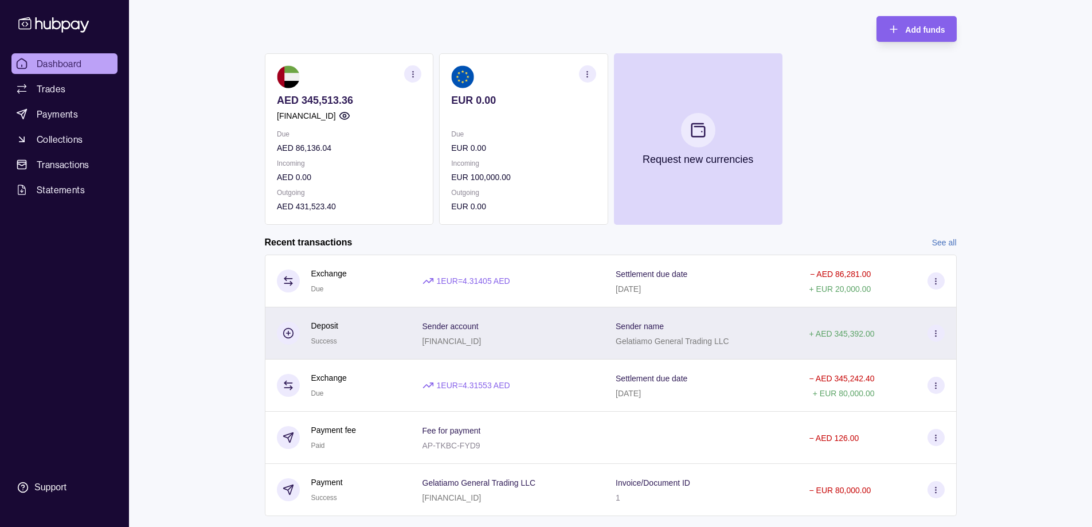
scroll to position [83, 0]
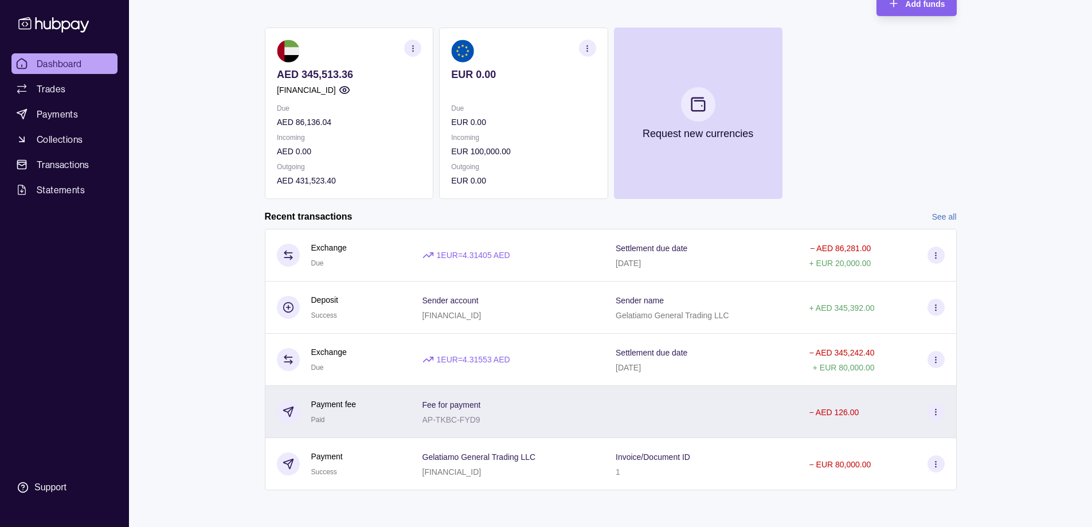
click at [438, 401] on p "Fee for payment" at bounding box center [452, 404] width 58 height 9
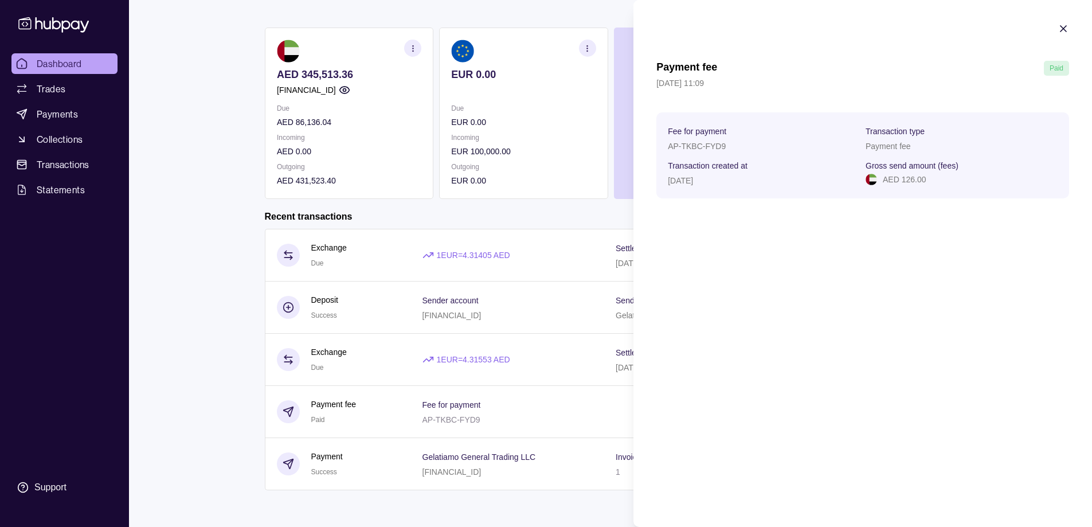
click at [1064, 29] on icon "button" at bounding box center [1064, 29] width 6 height 6
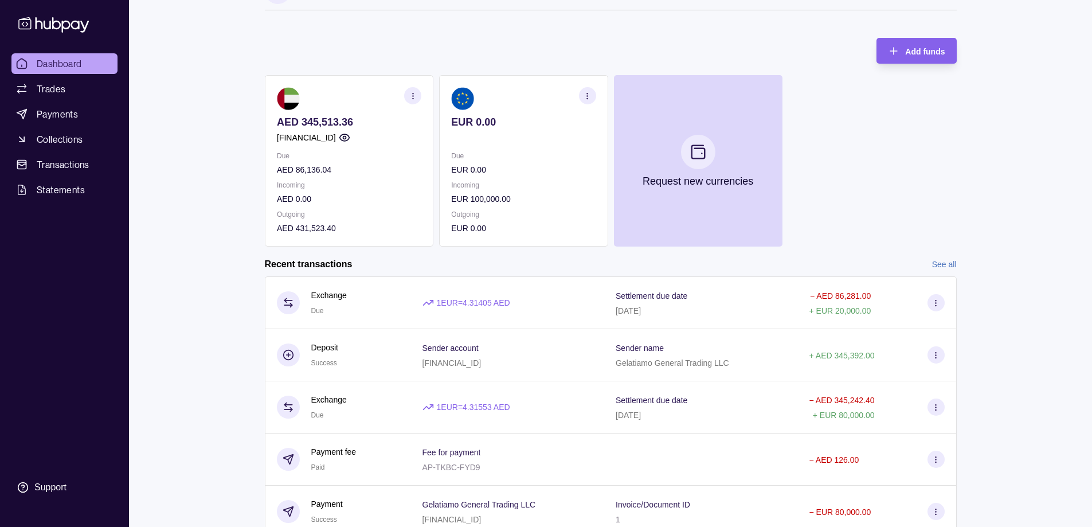
scroll to position [0, 0]
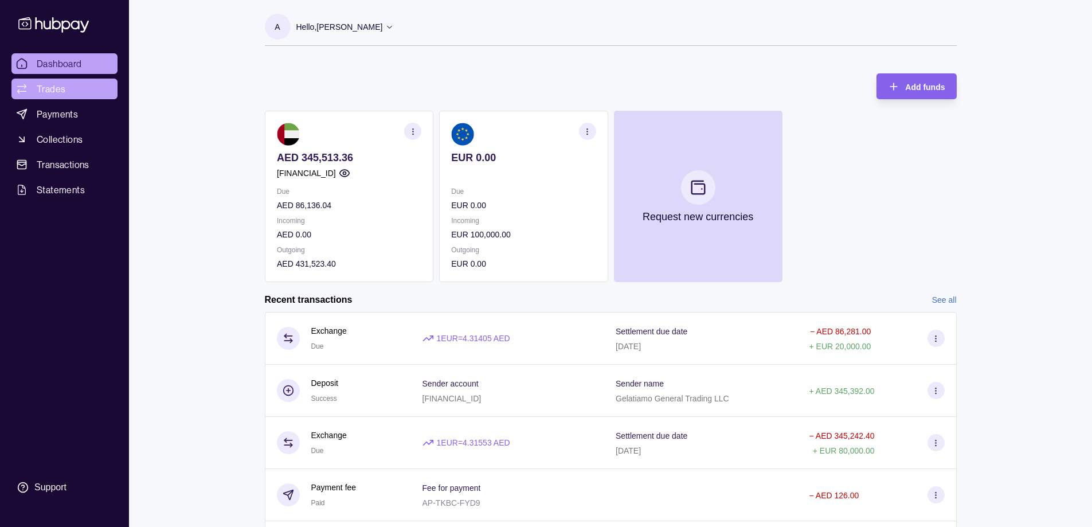
click at [58, 81] on link "Trades" at bounding box center [64, 89] width 106 height 21
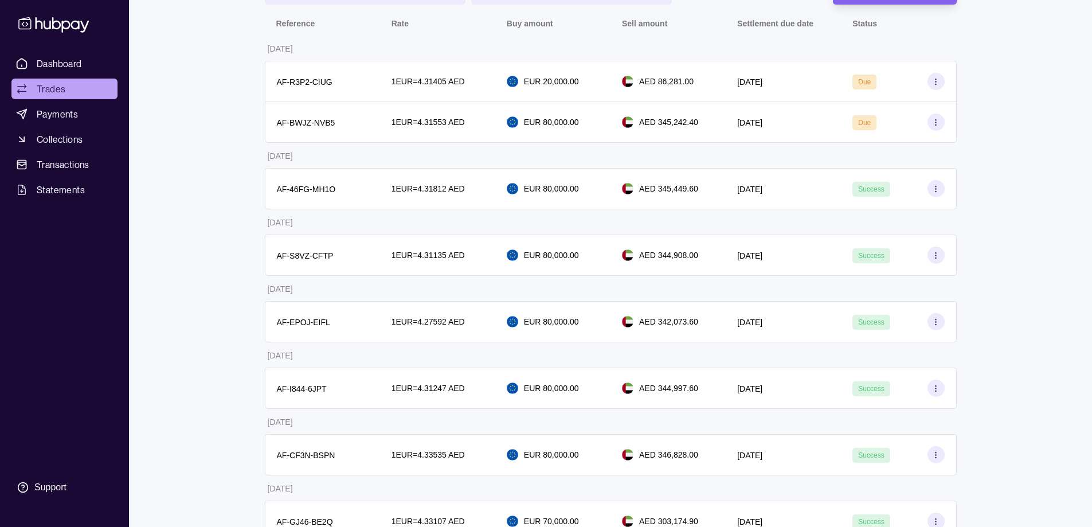
scroll to position [172, 0]
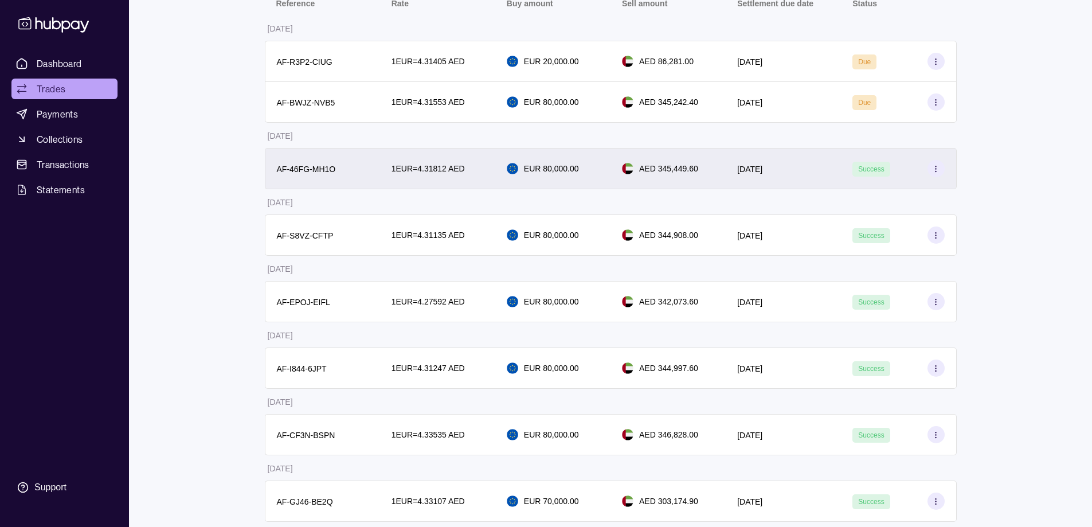
click at [574, 172] on p "EUR 80,000.00" at bounding box center [551, 168] width 55 height 13
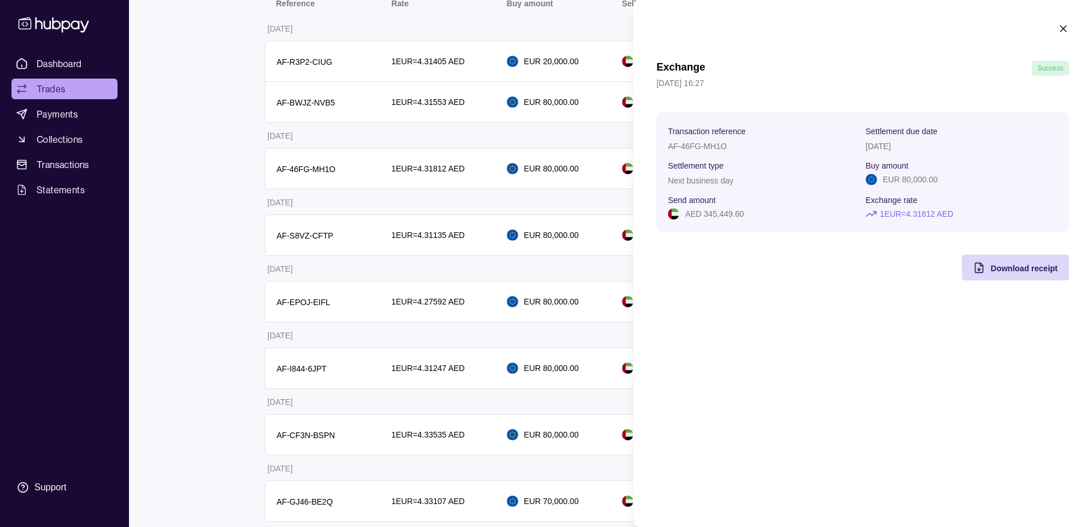
click at [1063, 29] on icon "button" at bounding box center [1064, 29] width 6 height 6
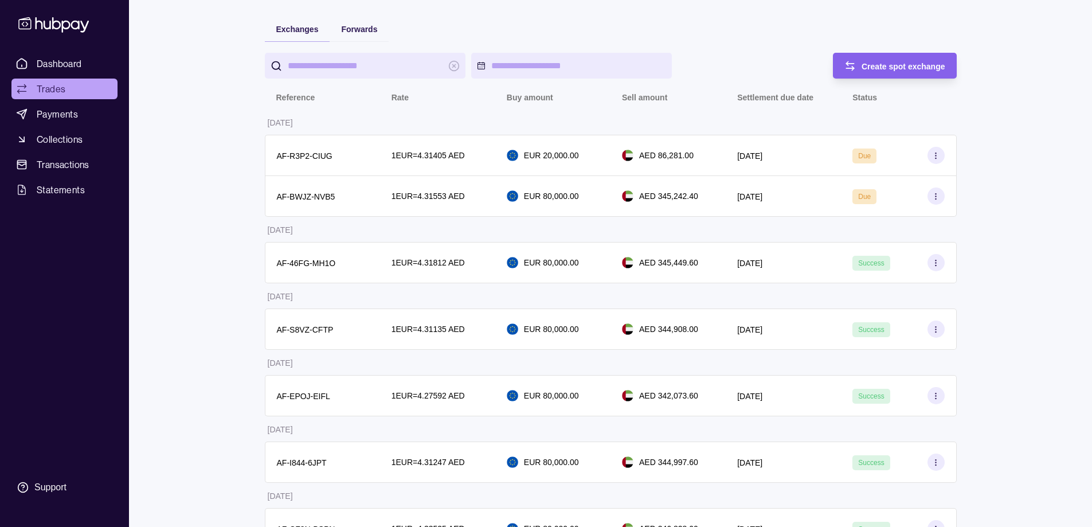
scroll to position [0, 0]
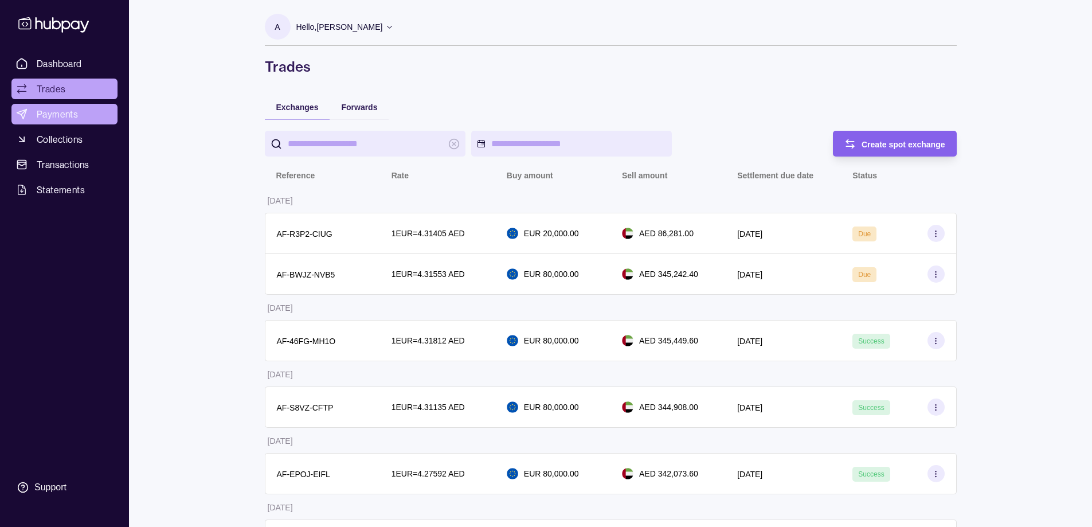
click at [52, 118] on span "Payments" at bounding box center [57, 114] width 41 height 14
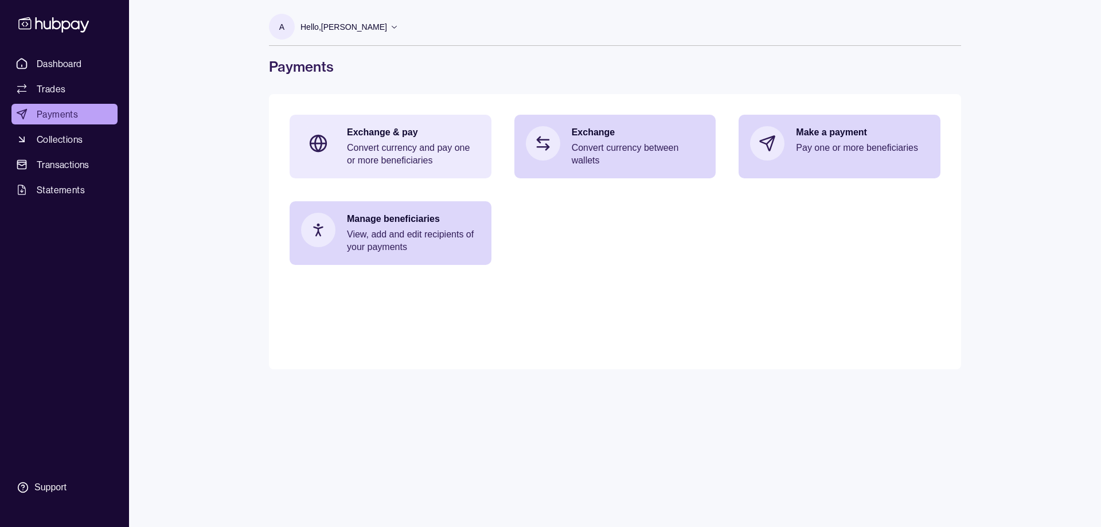
click at [363, 147] on p "Convert currency and pay one or more beneficiaries" at bounding box center [413, 154] width 133 height 25
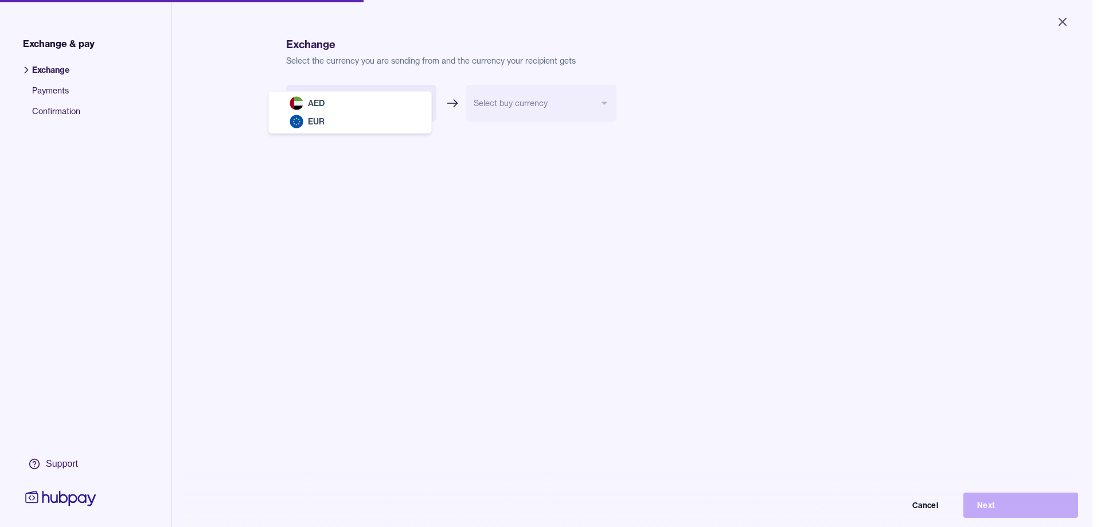
click at [360, 96] on body "Close Exchange & pay Exchange Payments Confirmation Support Exchange Select the…" at bounding box center [546, 263] width 1092 height 527
click at [380, 107] on body "Close Exchange & pay Exchange Payments Confirmation Support Exchange Select the…" at bounding box center [546, 259] width 1092 height 518
select select "***"
click at [938, 503] on button "Cancel" at bounding box center [886, 496] width 115 height 25
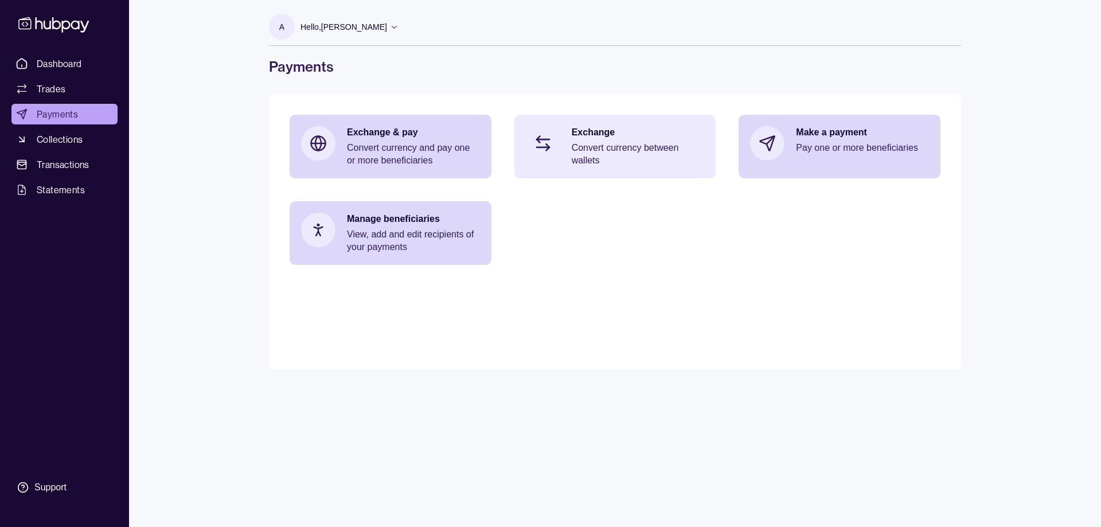
click at [613, 149] on p "Convert currency between wallets" at bounding box center [638, 154] width 133 height 25
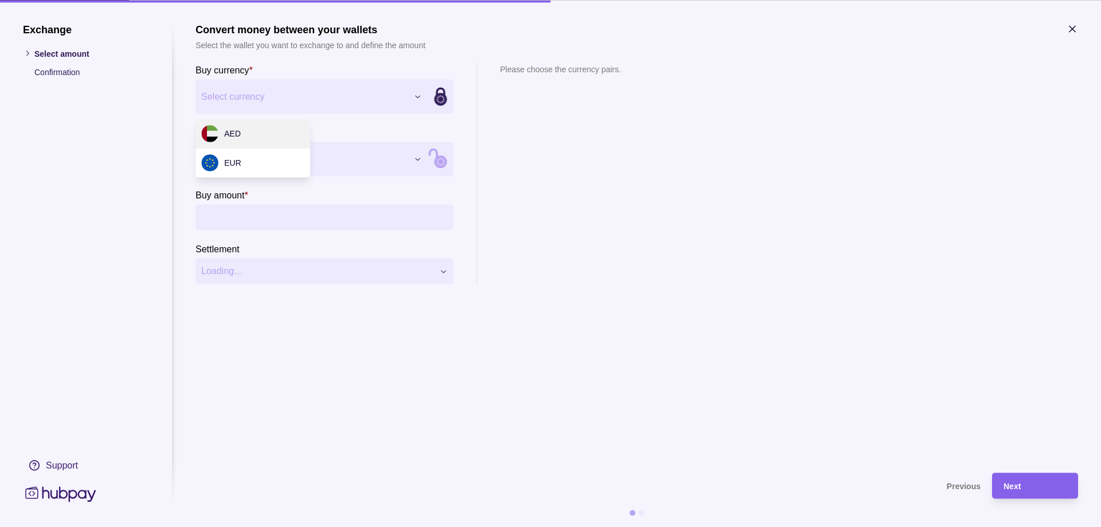
click at [346, 526] on div "Exchange Select amount Confirmation Support Convert money between your wallets …" at bounding box center [550, 527] width 1101 height 0
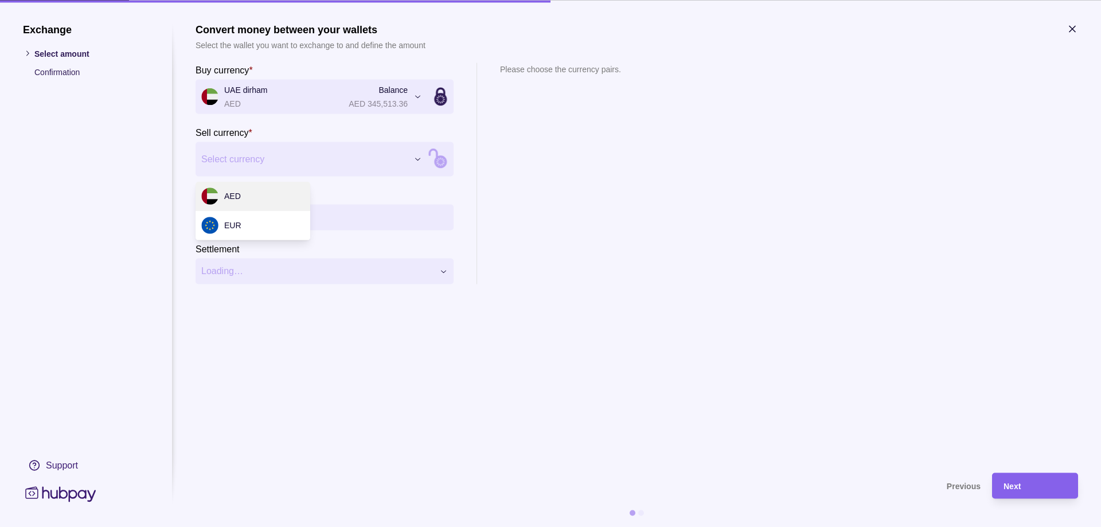
click at [295, 526] on div "Exchange Select amount Confirmation Support Convert money between your wallets …" at bounding box center [550, 527] width 1101 height 0
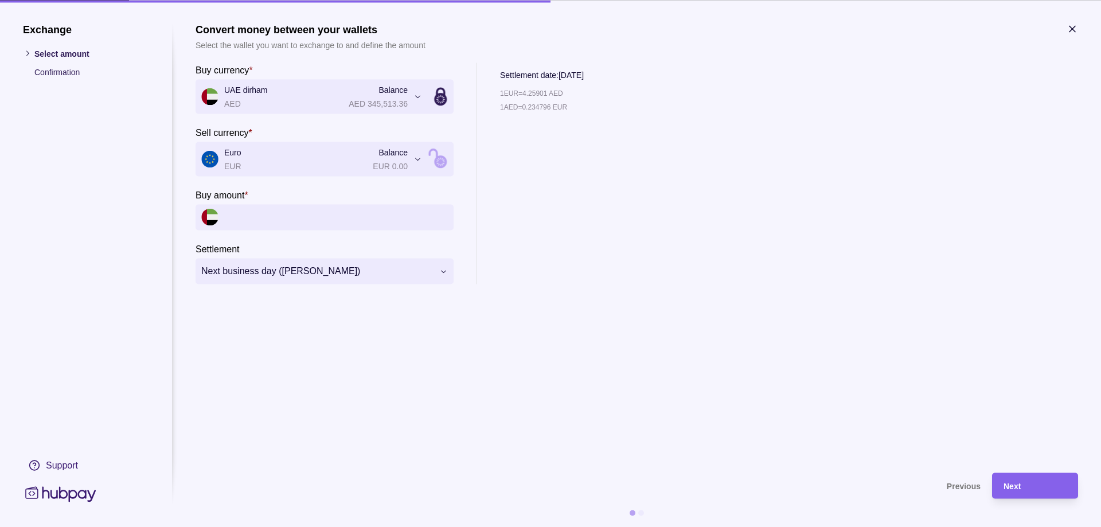
click at [287, 526] on div "**********" at bounding box center [550, 527] width 1101 height 0
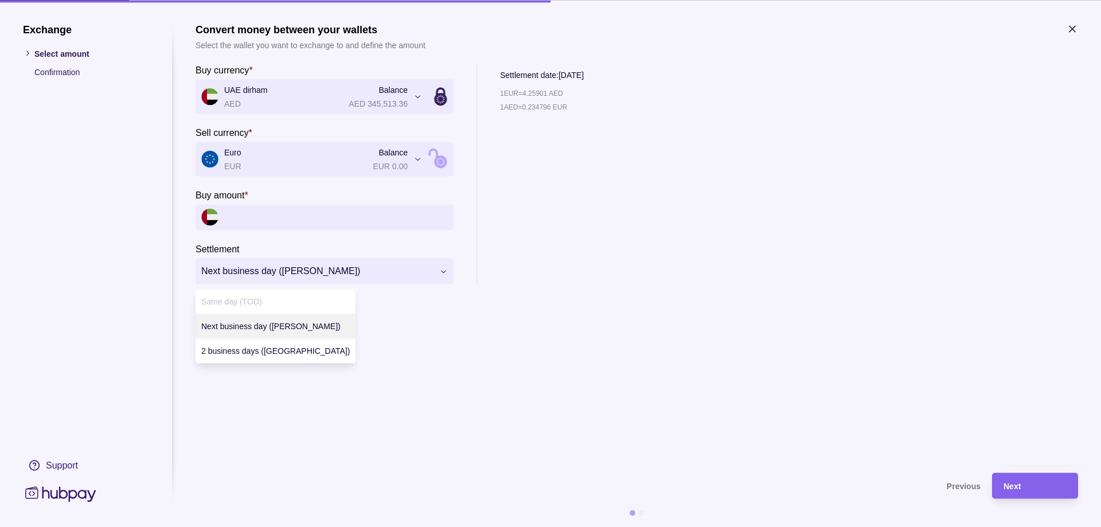
click at [1071, 526] on div "**********" at bounding box center [550, 527] width 1101 height 0
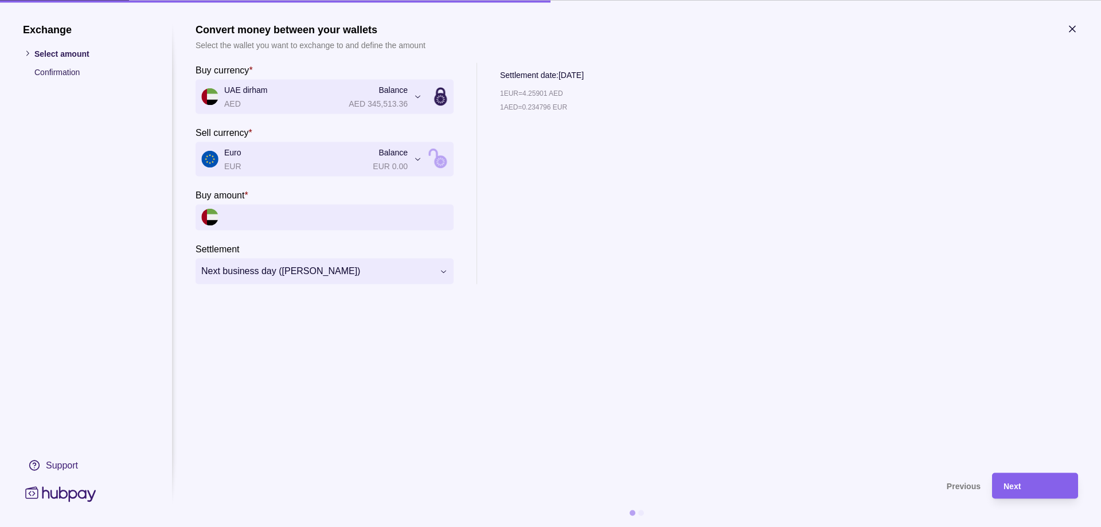
click at [1071, 28] on icon "button" at bounding box center [1072, 29] width 6 height 6
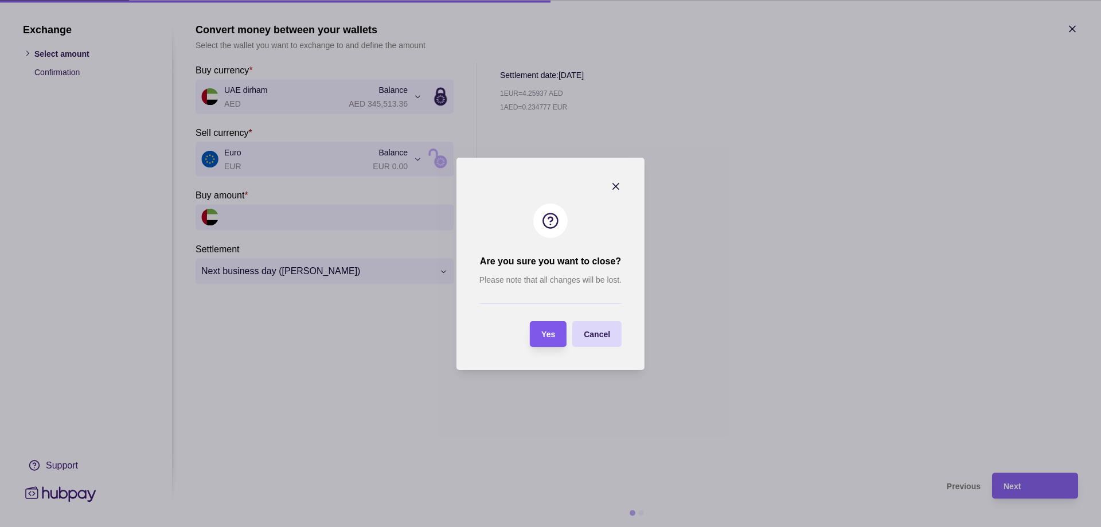
click at [551, 323] on div "Yes" at bounding box center [539, 334] width 31 height 26
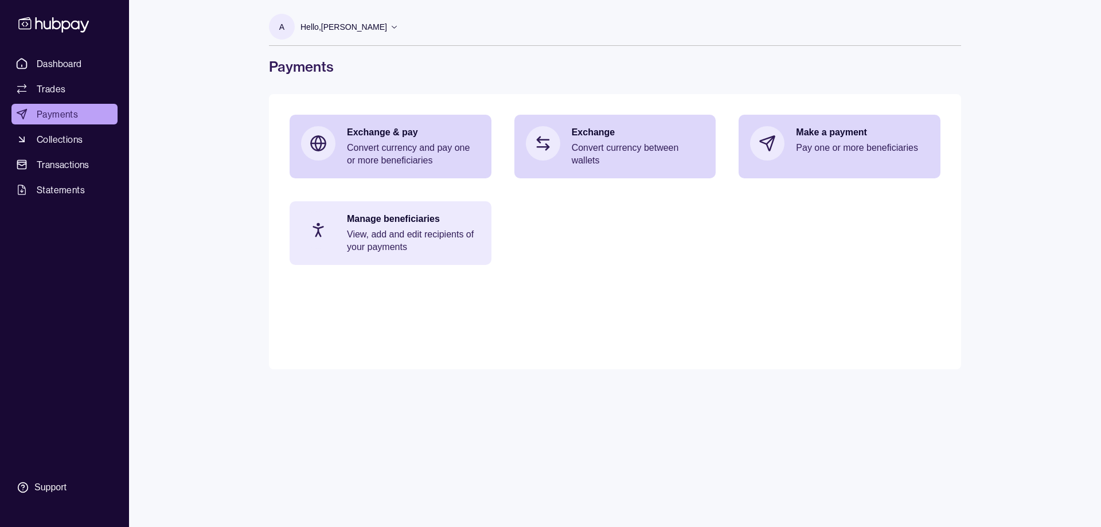
click at [329, 238] on section at bounding box center [318, 230] width 38 height 38
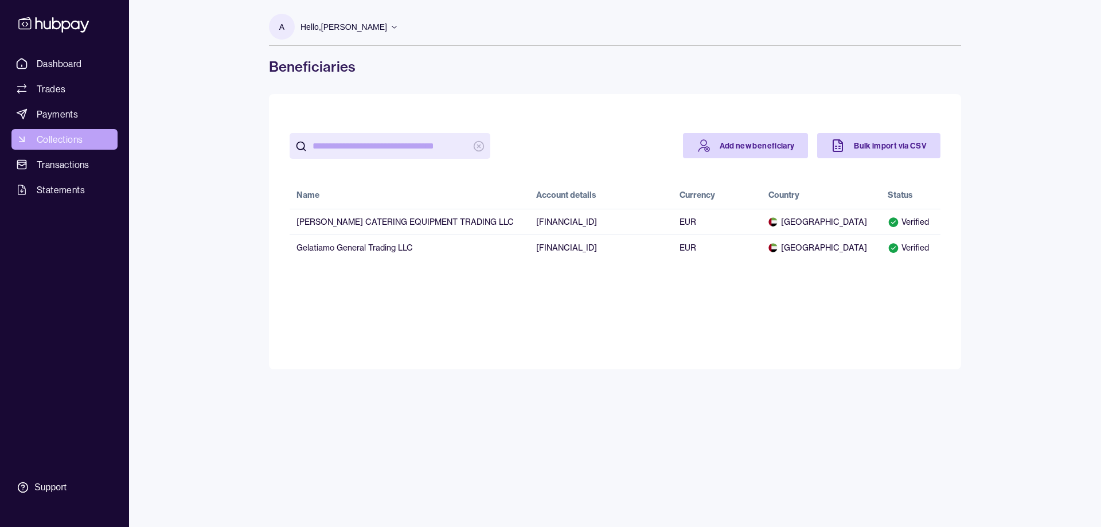
click at [34, 142] on link "Collections" at bounding box center [64, 139] width 106 height 21
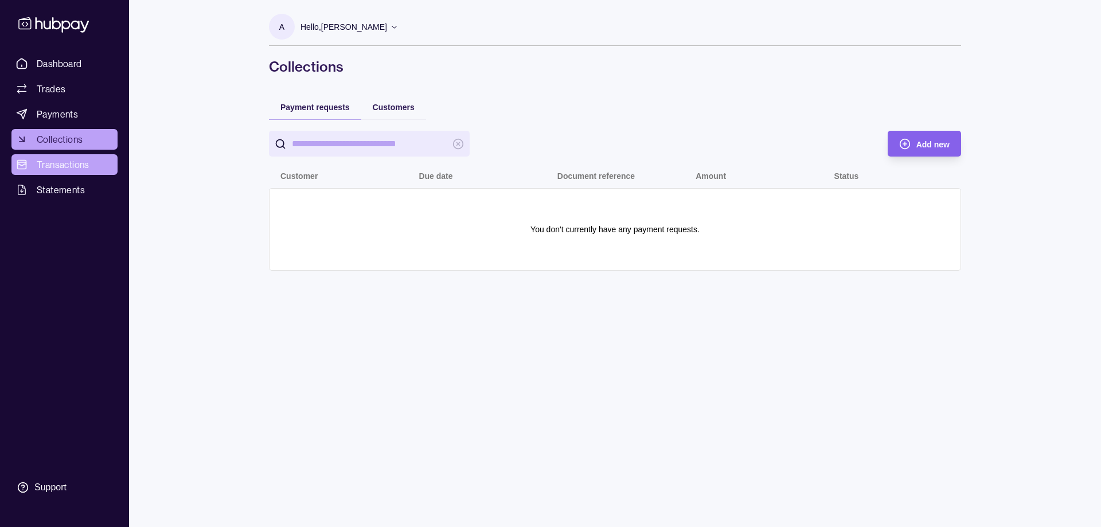
click at [63, 169] on span "Transactions" at bounding box center [63, 165] width 53 height 14
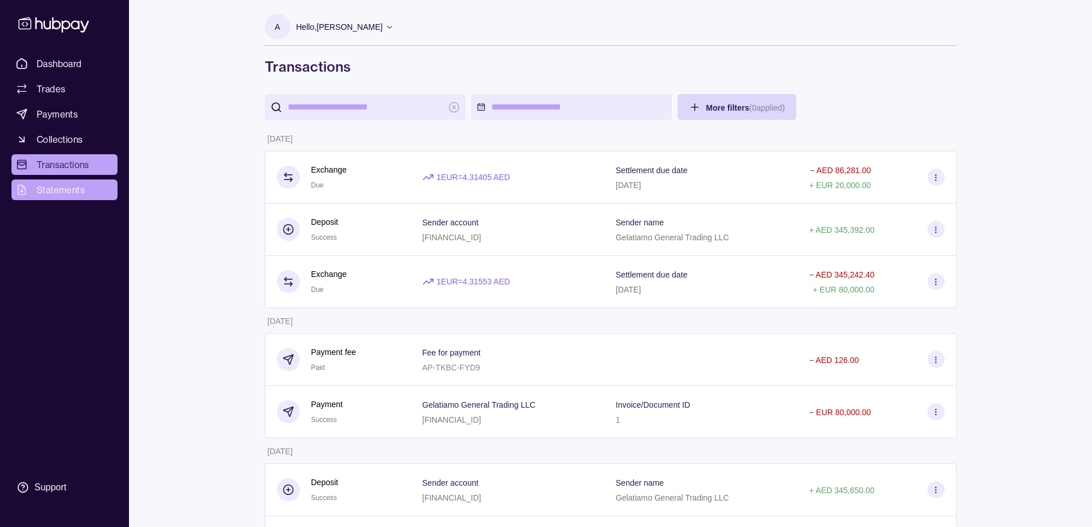
click at [95, 196] on link "Statements" at bounding box center [64, 189] width 106 height 21
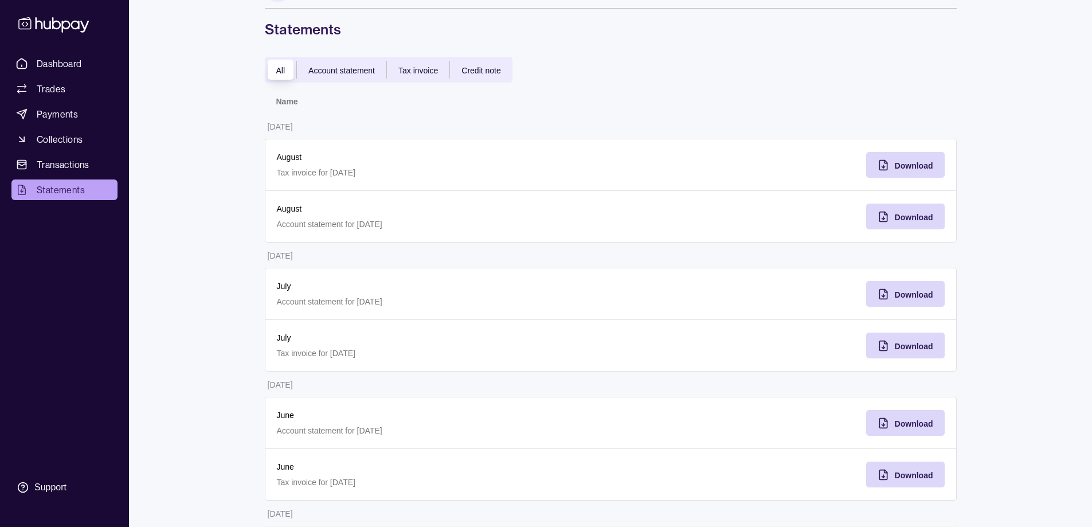
scroll to position [57, 0]
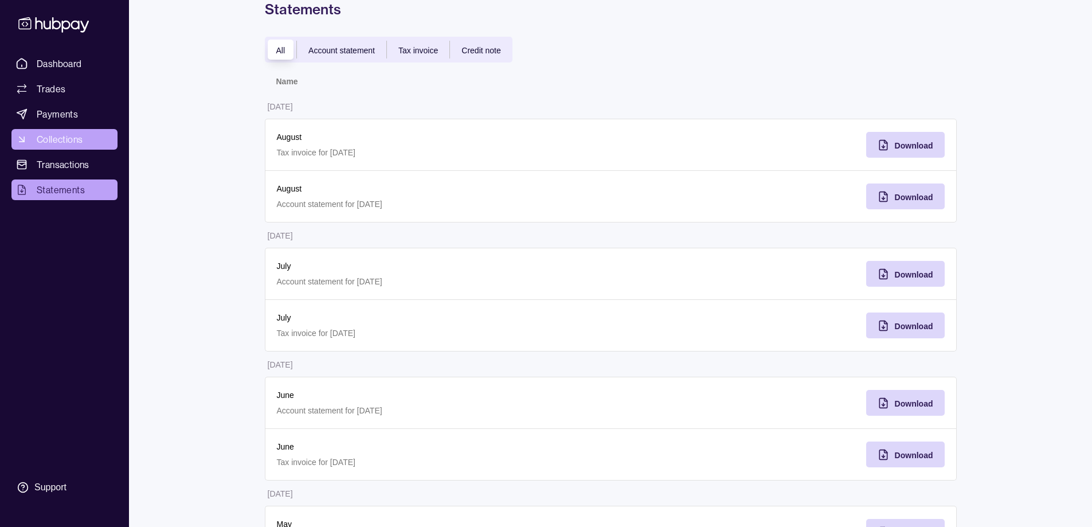
click at [67, 149] on link "Collections" at bounding box center [64, 139] width 106 height 21
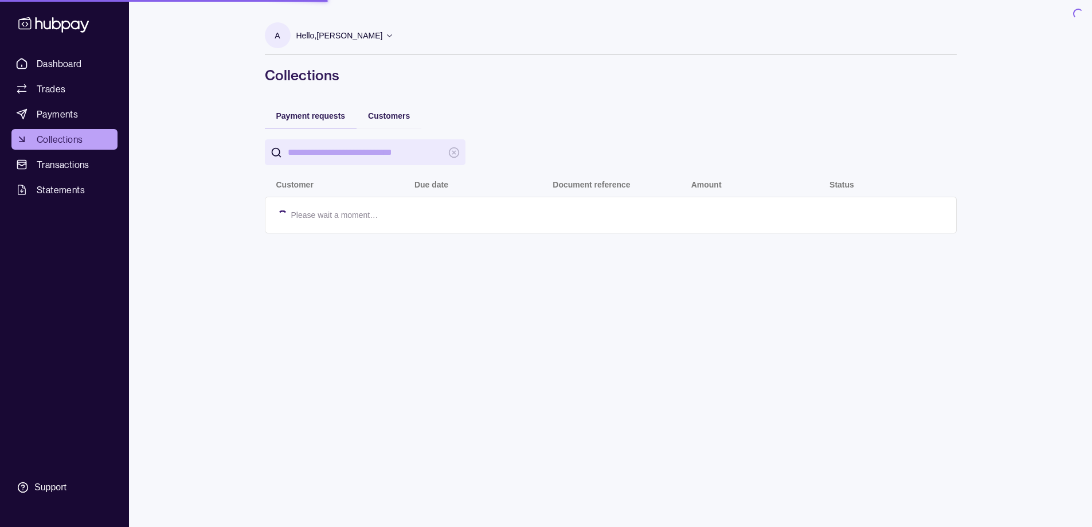
click at [65, 157] on link "Transactions" at bounding box center [64, 164] width 106 height 21
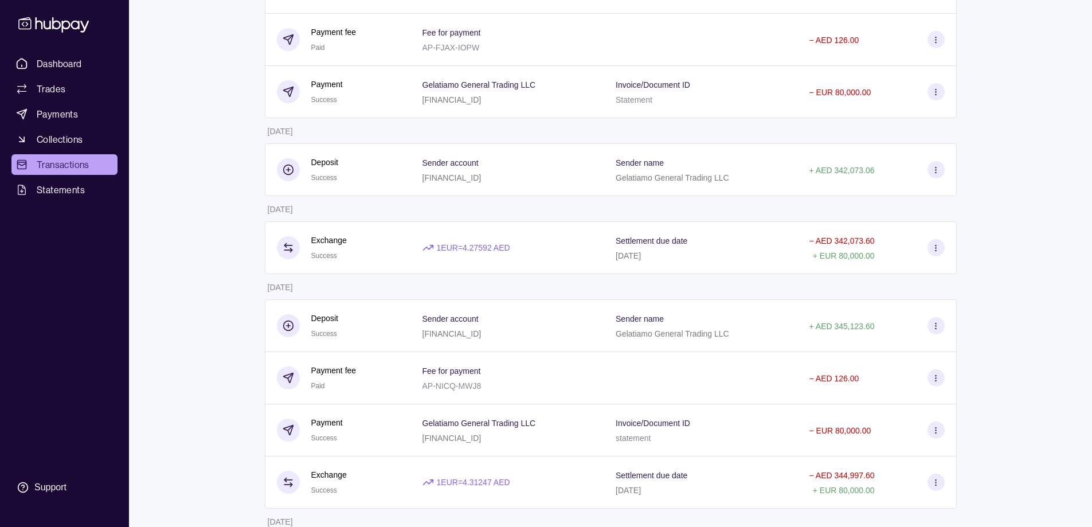
scroll to position [1121, 0]
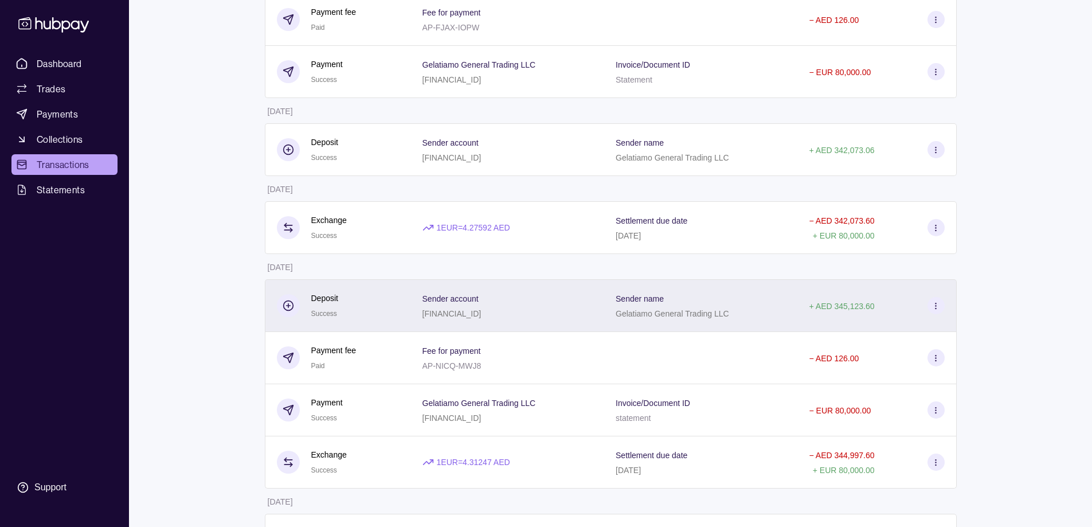
click at [603, 308] on div "Sender account [FINANCIAL_ID]" at bounding box center [507, 305] width 193 height 53
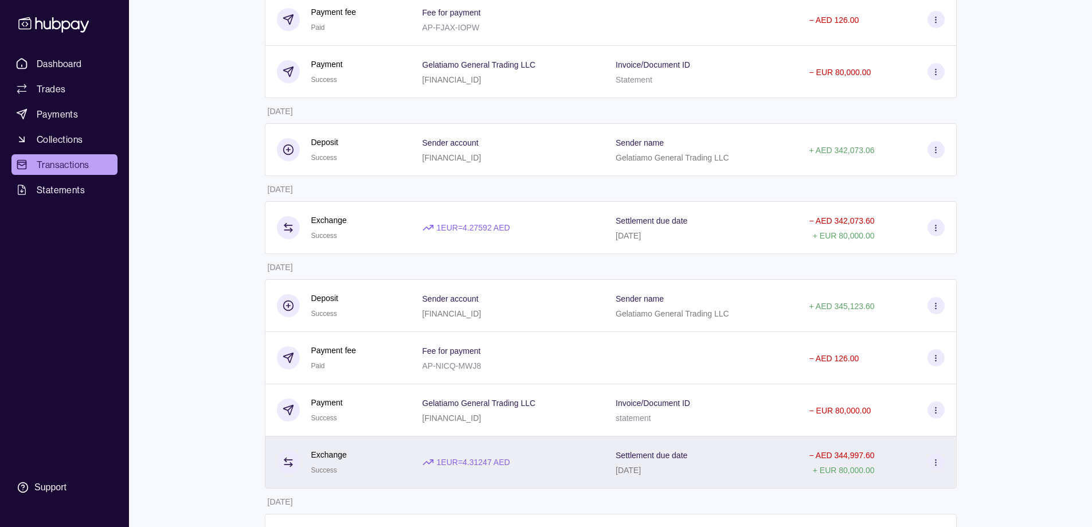
click at [538, 454] on div "1 EUR = 4.31247 AED" at bounding box center [507, 462] width 193 height 52
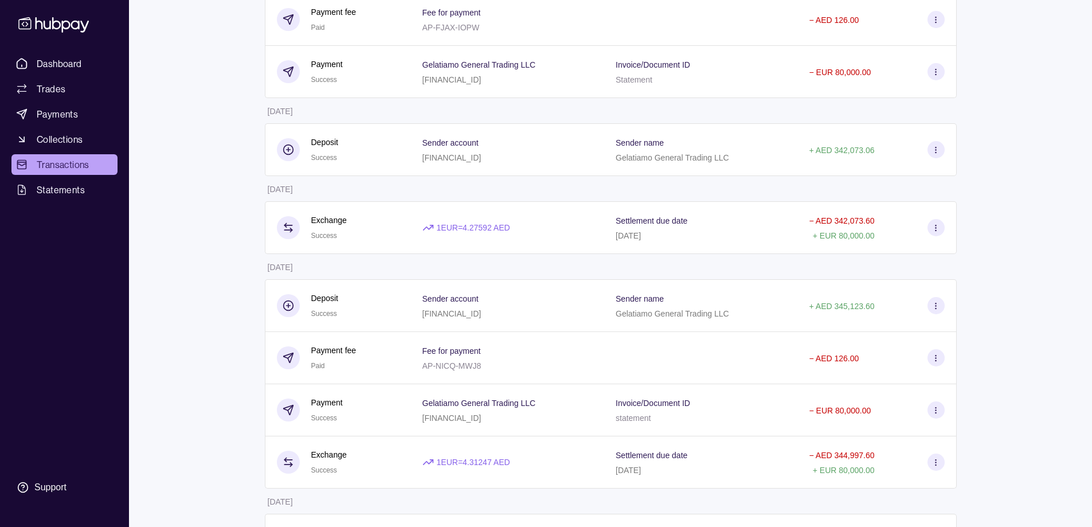
click at [545, 415] on div "Gelatiamo General Trading LLC AE800330000019101594802" at bounding box center [508, 410] width 170 height 29
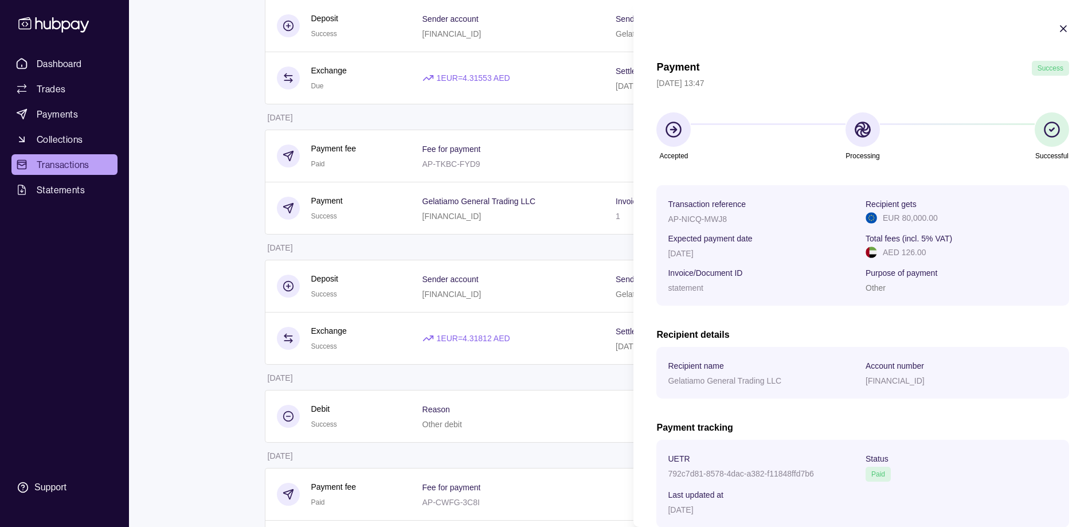
scroll to position [0, 0]
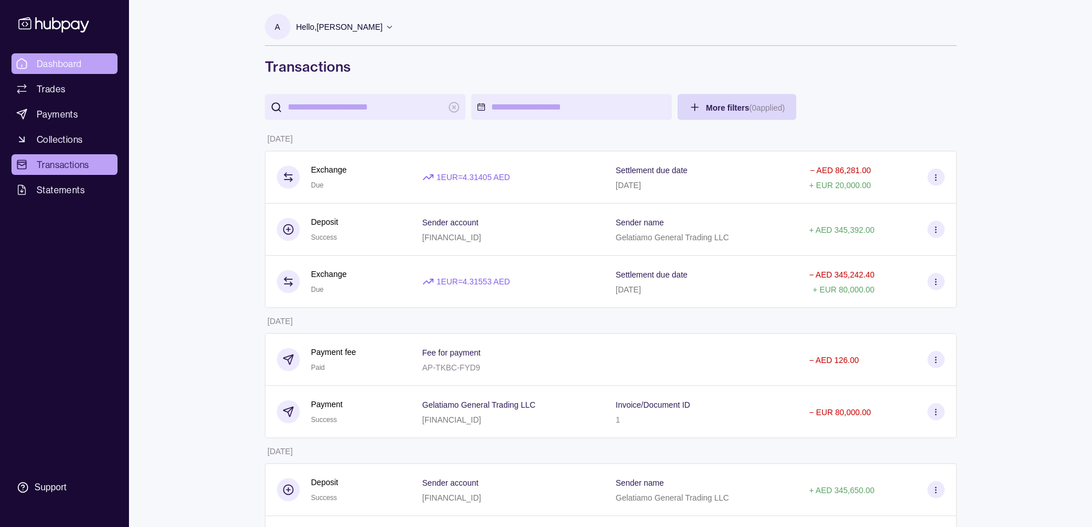
click at [64, 65] on span "Dashboard" at bounding box center [59, 64] width 45 height 14
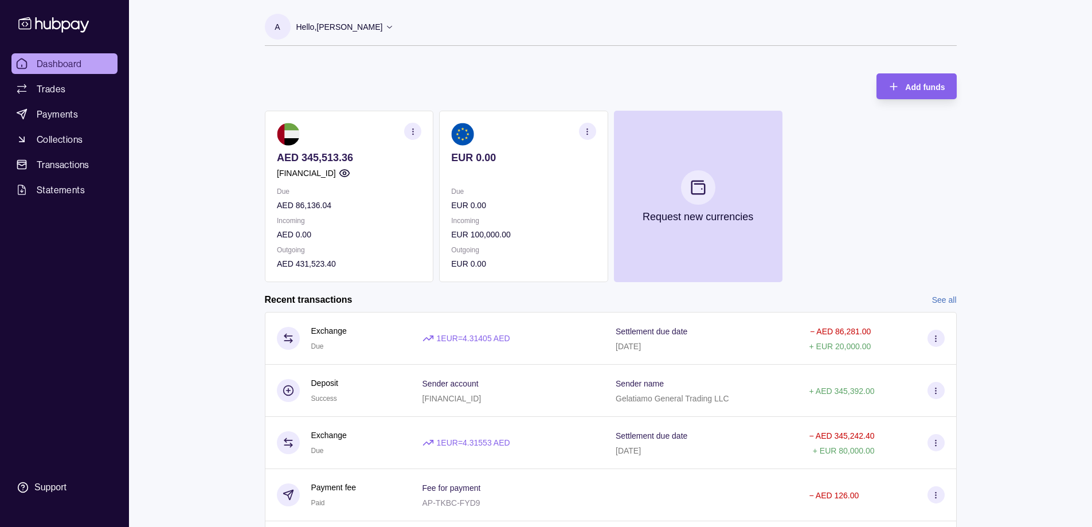
click at [473, 176] on p at bounding box center [523, 173] width 145 height 13
click at [267, 84] on div "Add funds AED 345,513.36 AE500960000536060000240 Due AED 86,136.04 Incoming AED…" at bounding box center [611, 172] width 692 height 220
click at [421, 133] on button "button" at bounding box center [412, 131] width 17 height 17
click at [333, 156] on link "View account details" at bounding box center [333, 160] width 73 height 13
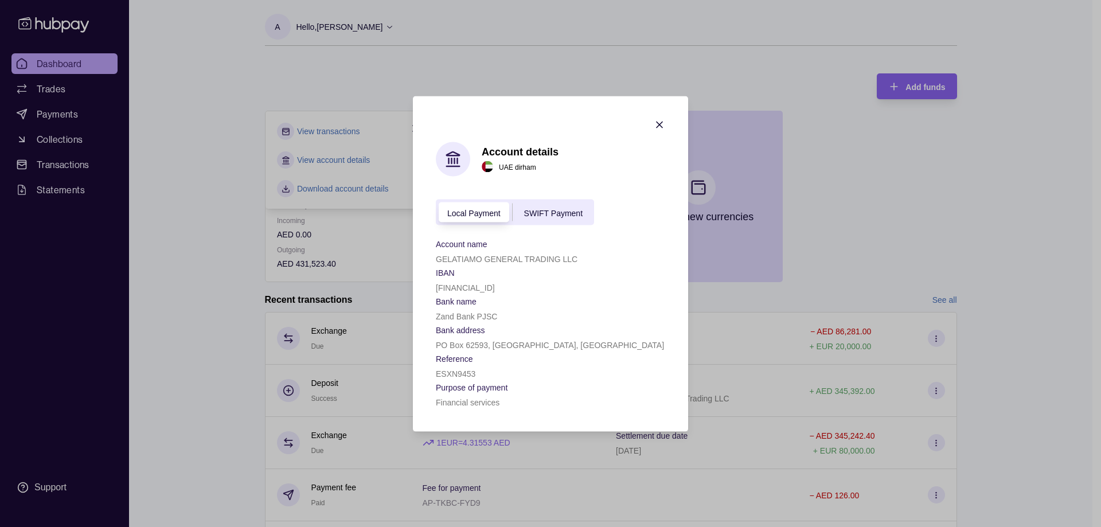
click at [662, 127] on icon "button" at bounding box center [660, 125] width 6 height 6
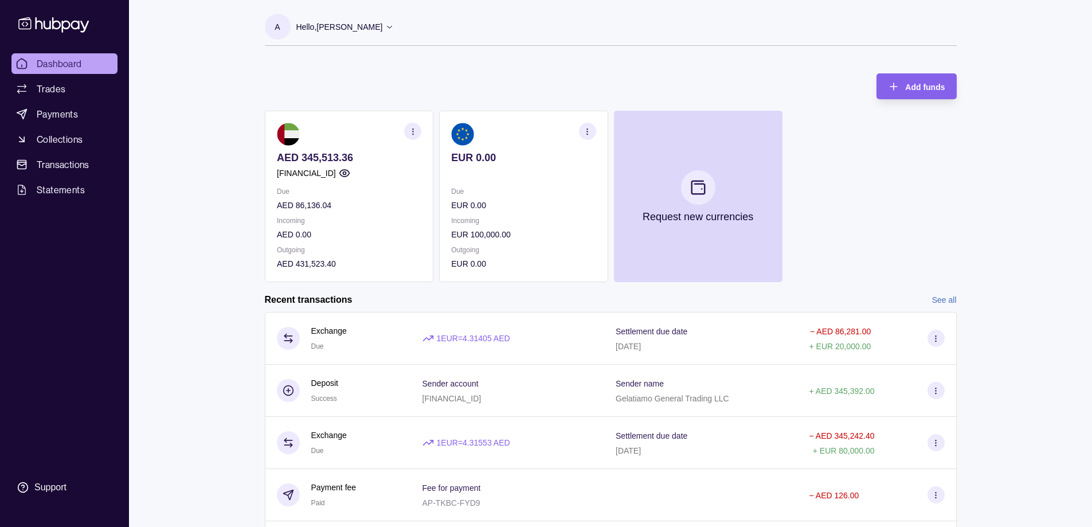
click at [413, 132] on icon "button" at bounding box center [412, 131] width 9 height 9
click at [330, 132] on link "View transactions" at bounding box center [328, 131] width 63 height 13
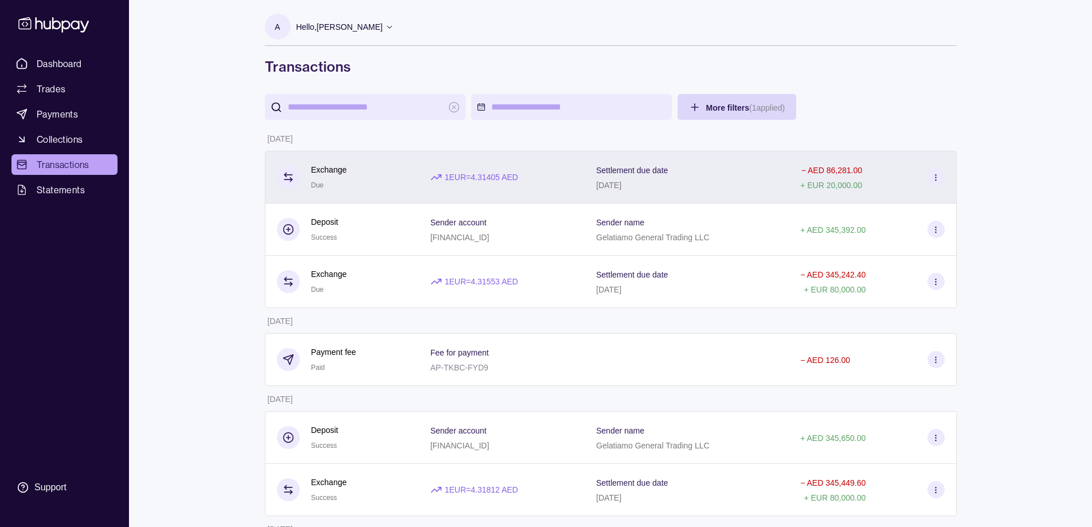
click at [585, 201] on div "1 EUR = 4.31405 AED" at bounding box center [502, 177] width 166 height 53
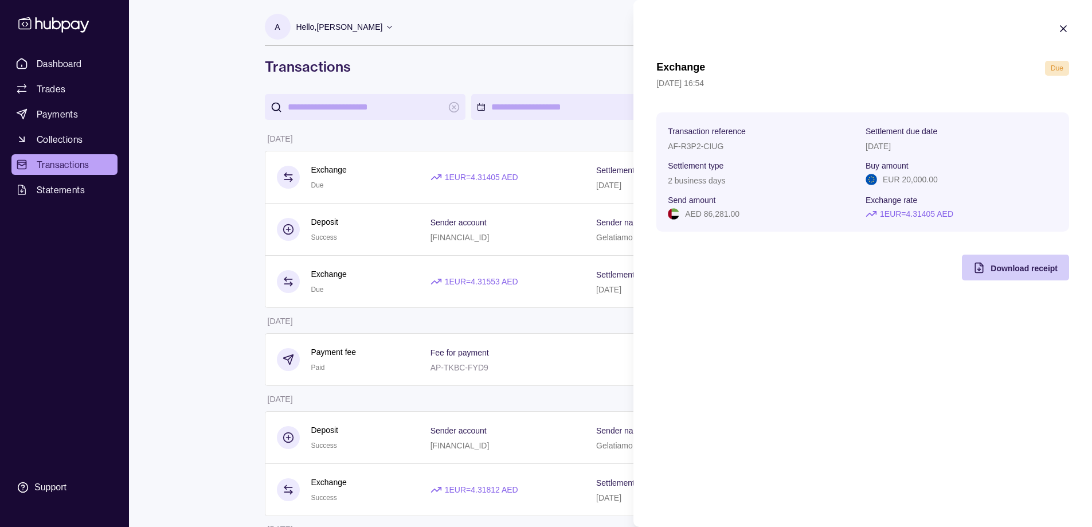
click at [995, 266] on span "Download receipt" at bounding box center [1024, 268] width 67 height 9
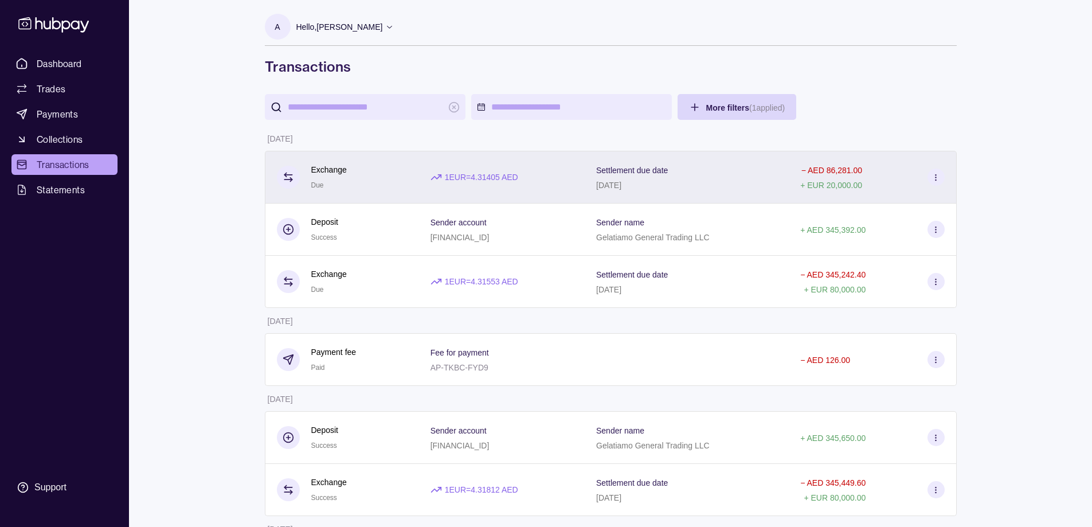
click at [400, 167] on div "Exchange Due" at bounding box center [342, 177] width 131 height 28
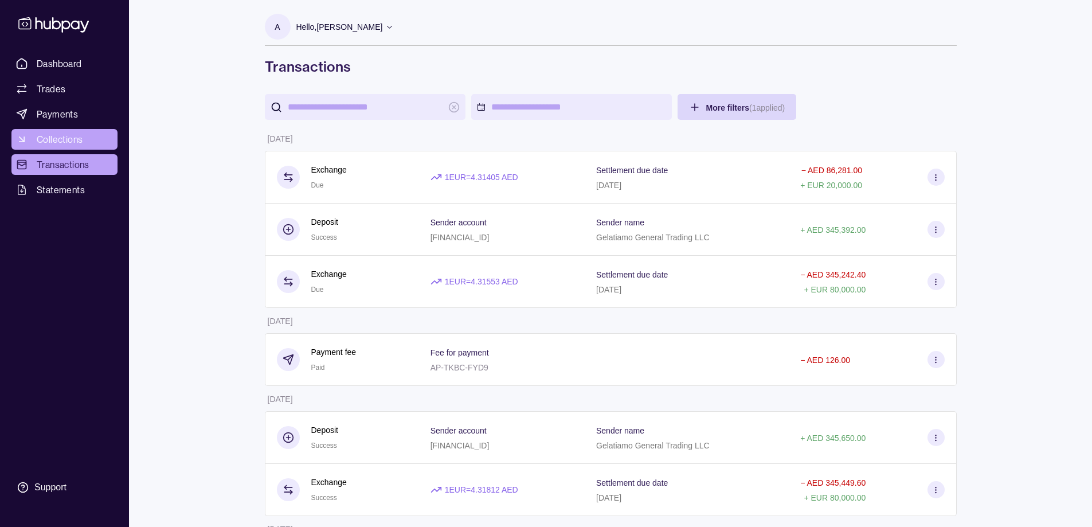
click at [72, 87] on link "Trades" at bounding box center [64, 89] width 106 height 21
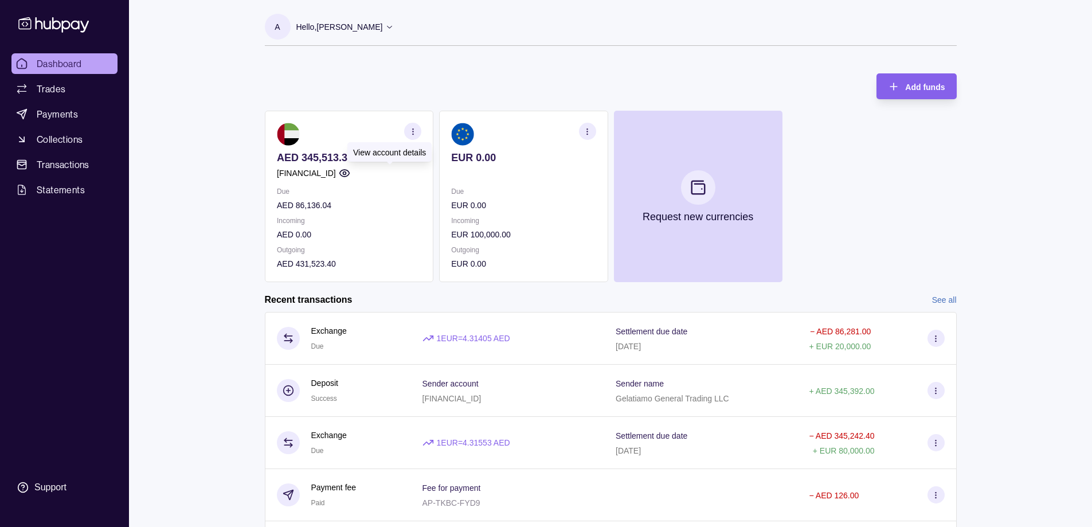
click at [349, 173] on icon "button" at bounding box center [344, 173] width 10 height 7
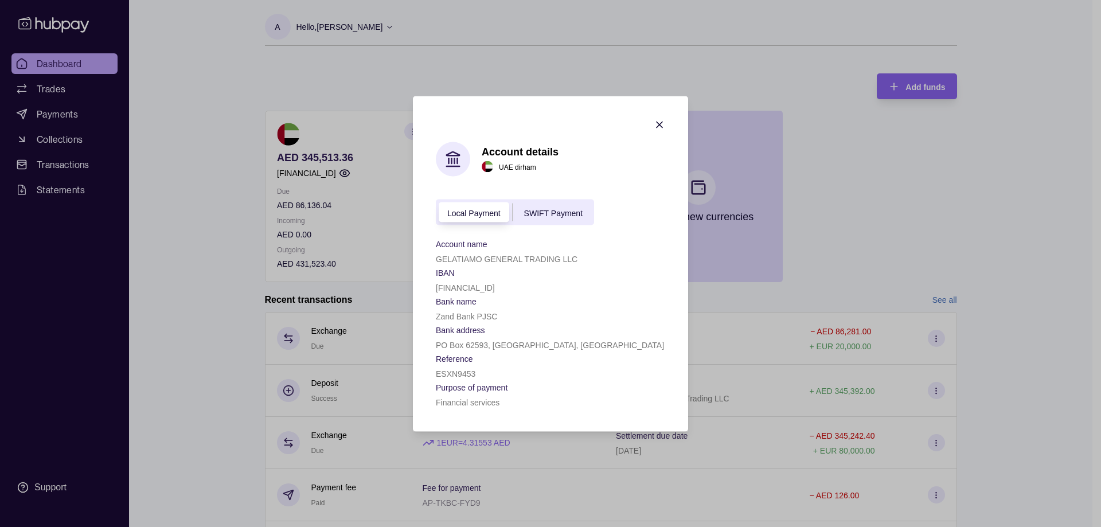
click at [569, 215] on span "SWIFT Payment" at bounding box center [553, 212] width 58 height 9
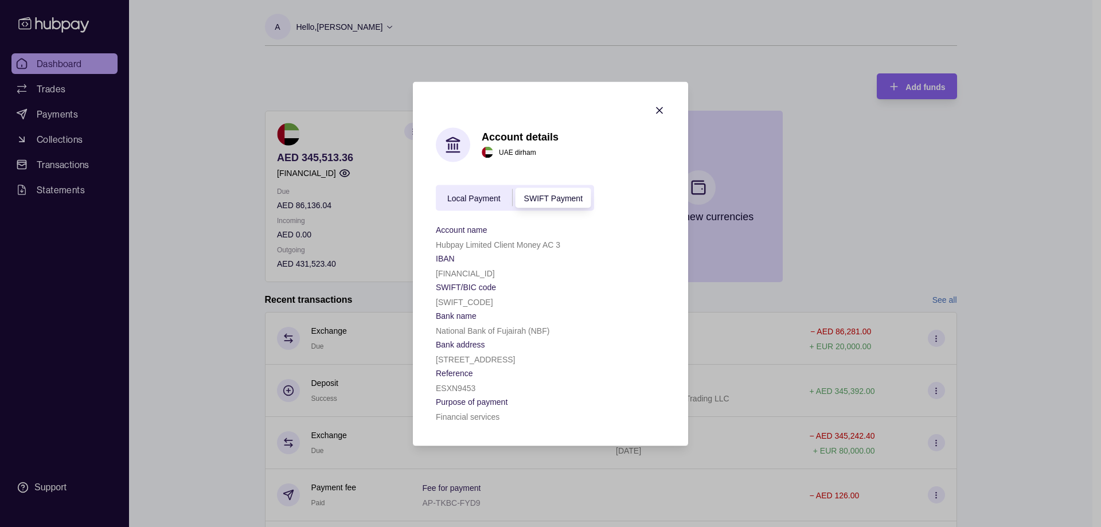
click at [487, 198] on span "Local Payment" at bounding box center [473, 198] width 53 height 9
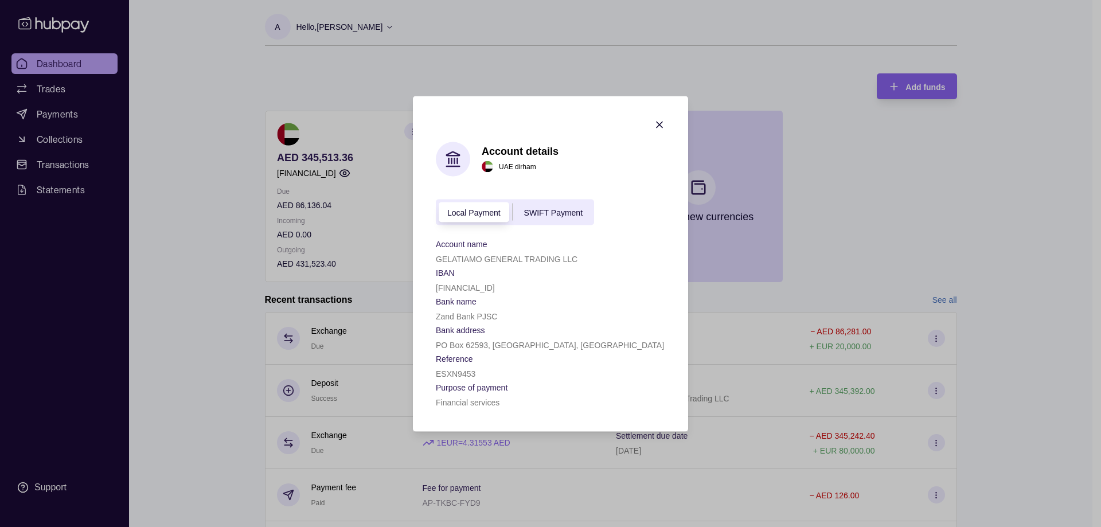
click at [564, 209] on span "SWIFT Payment" at bounding box center [553, 212] width 58 height 9
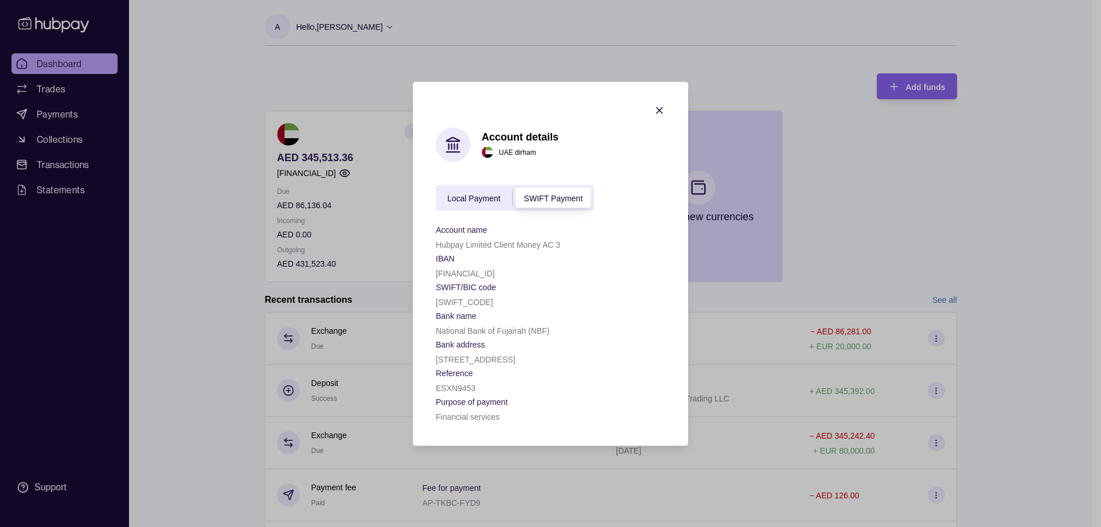
click at [662, 110] on icon "button" at bounding box center [659, 109] width 11 height 11
